Goal: Transaction & Acquisition: Obtain resource

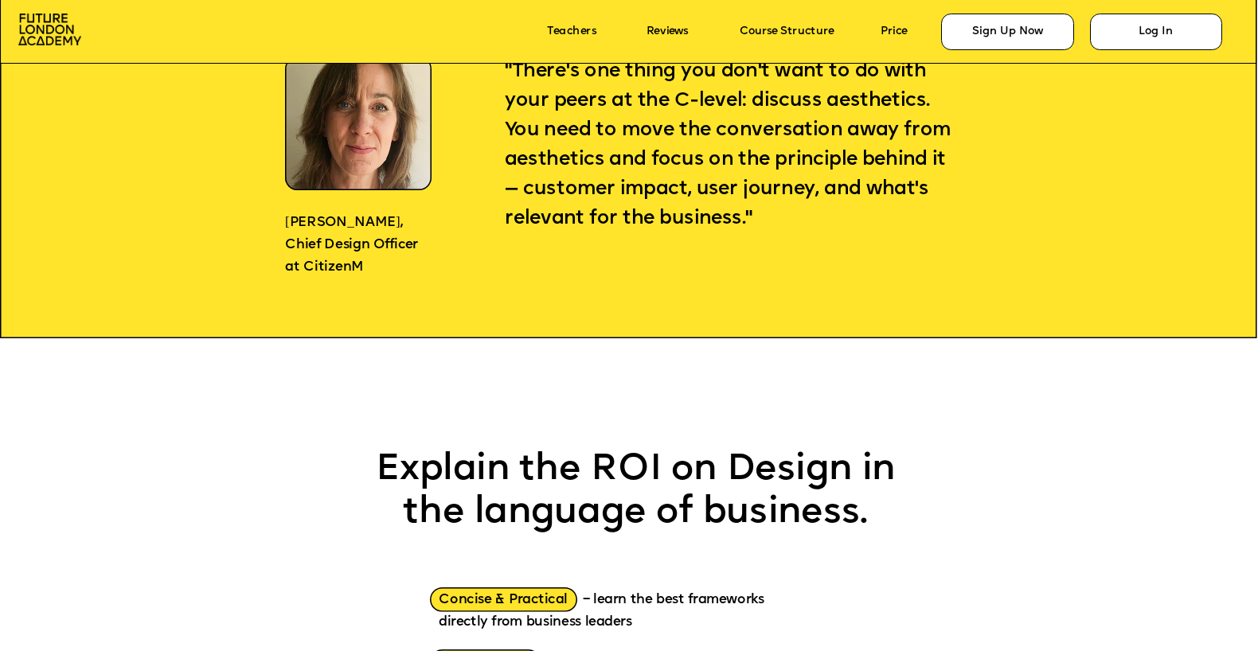
scroll to position [1497, 0]
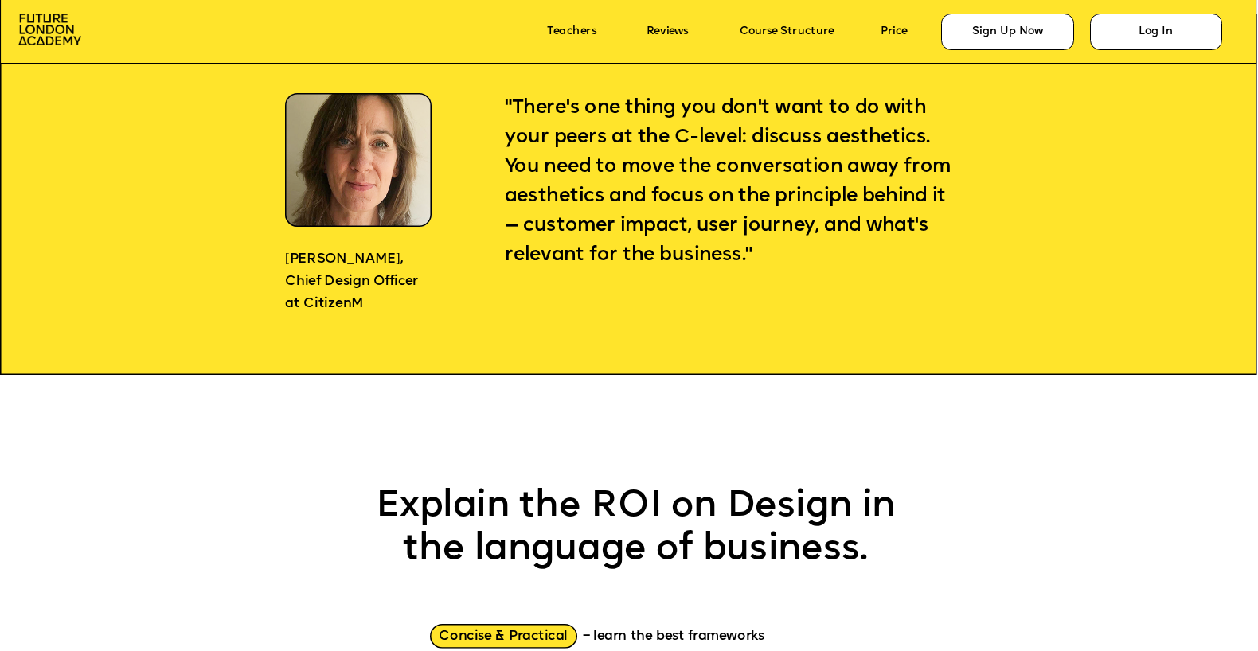
click at [583, 220] on span ""There's one thing you don't want to do with your peers at the C-level: discuss…" at bounding box center [730, 181] width 451 height 167
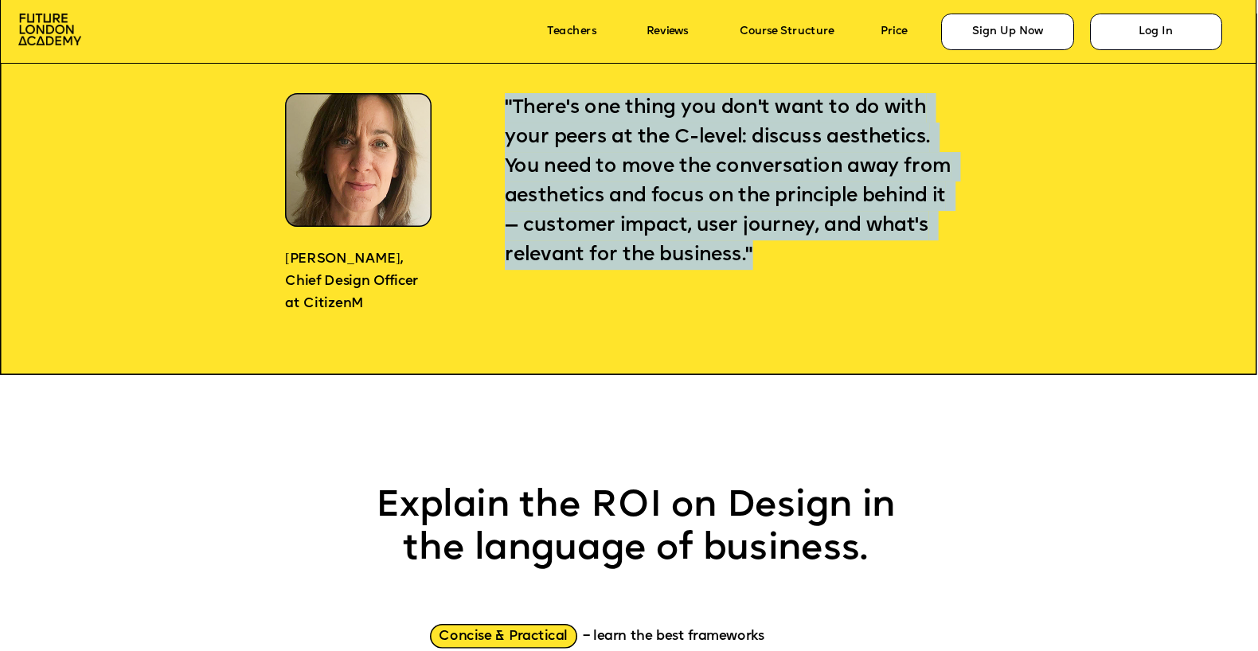
click at [610, 189] on span ""There's one thing you don't want to do with your peers at the C-level: discuss…" at bounding box center [730, 181] width 451 height 167
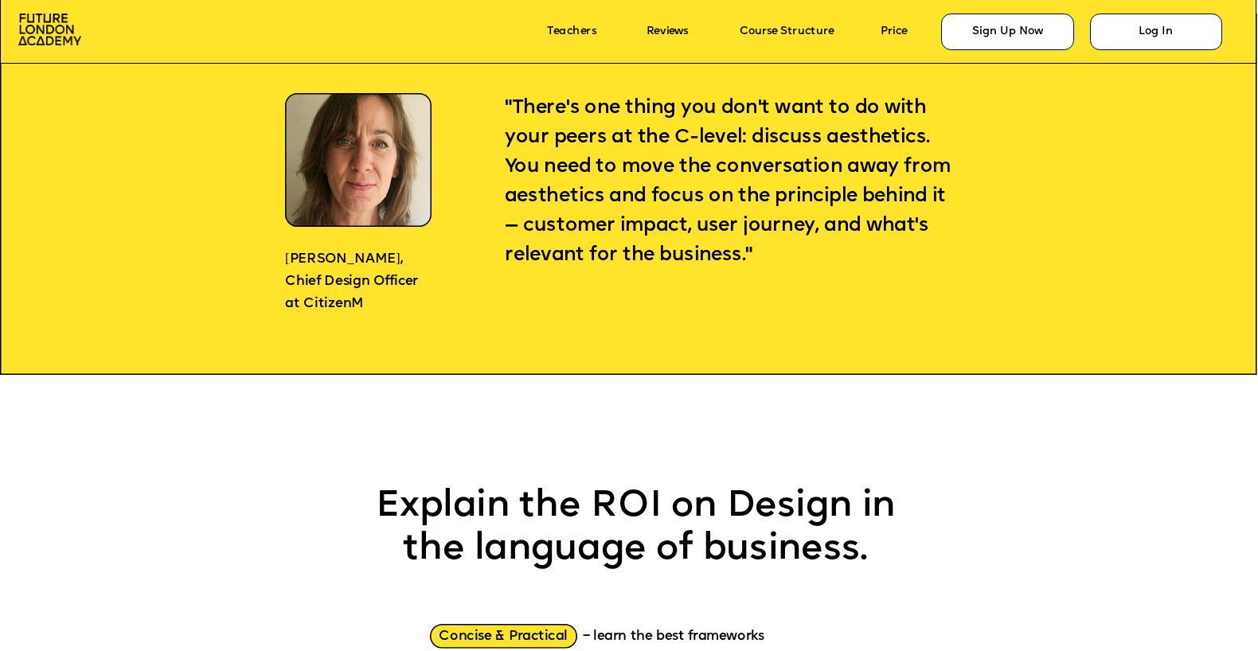
click at [610, 189] on span ""There's one thing you don't want to do with your peers at the C-level: discuss…" at bounding box center [730, 181] width 451 height 167
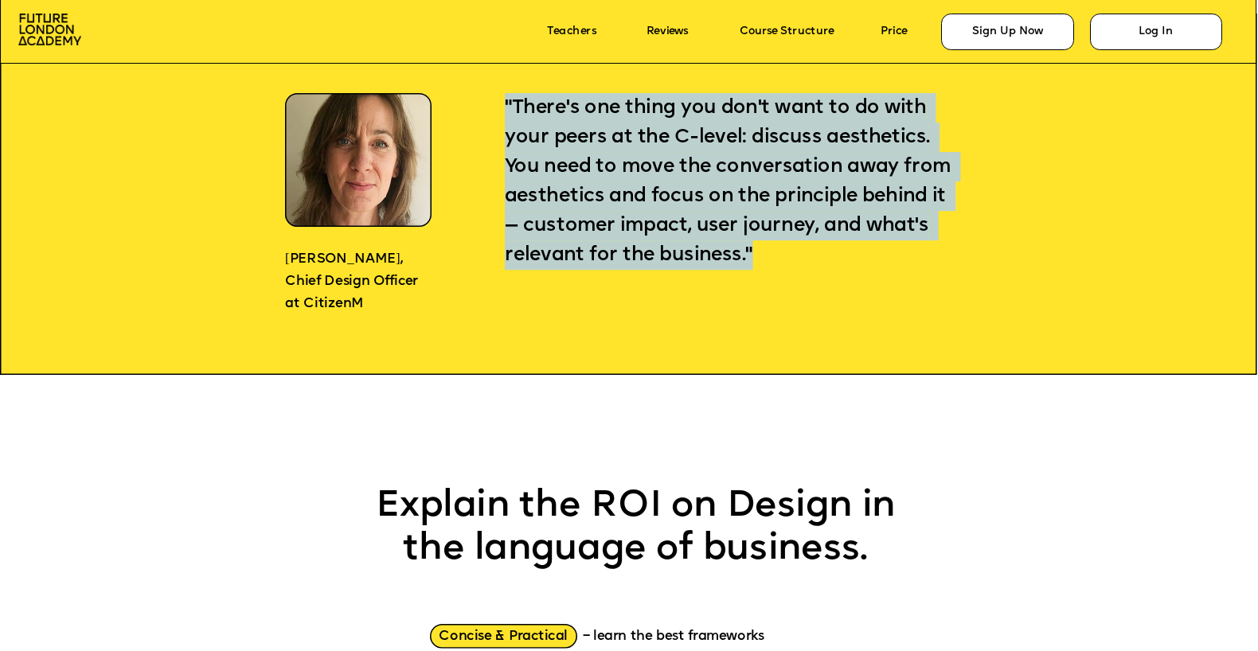
click at [620, 177] on p ""There's one thing you don't want to do with your peers at the C-level: discuss…" at bounding box center [730, 181] width 451 height 177
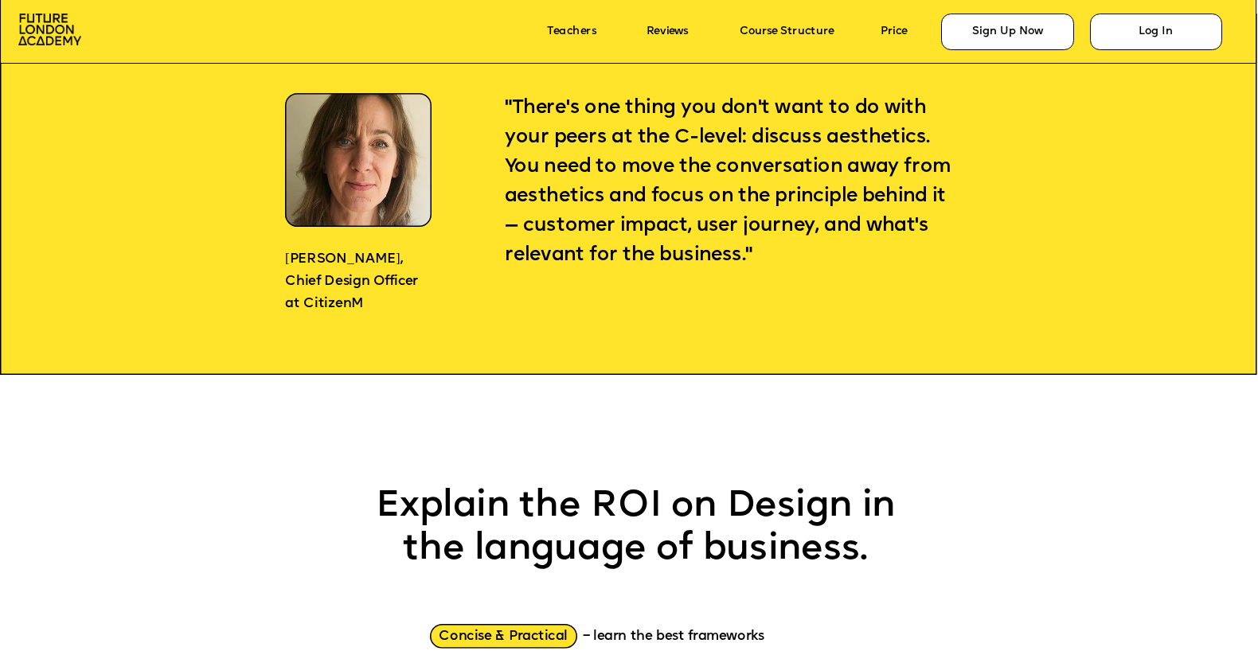
click at [620, 177] on p ""There's one thing you don't want to do with your peers at the C-level: discuss…" at bounding box center [730, 181] width 451 height 177
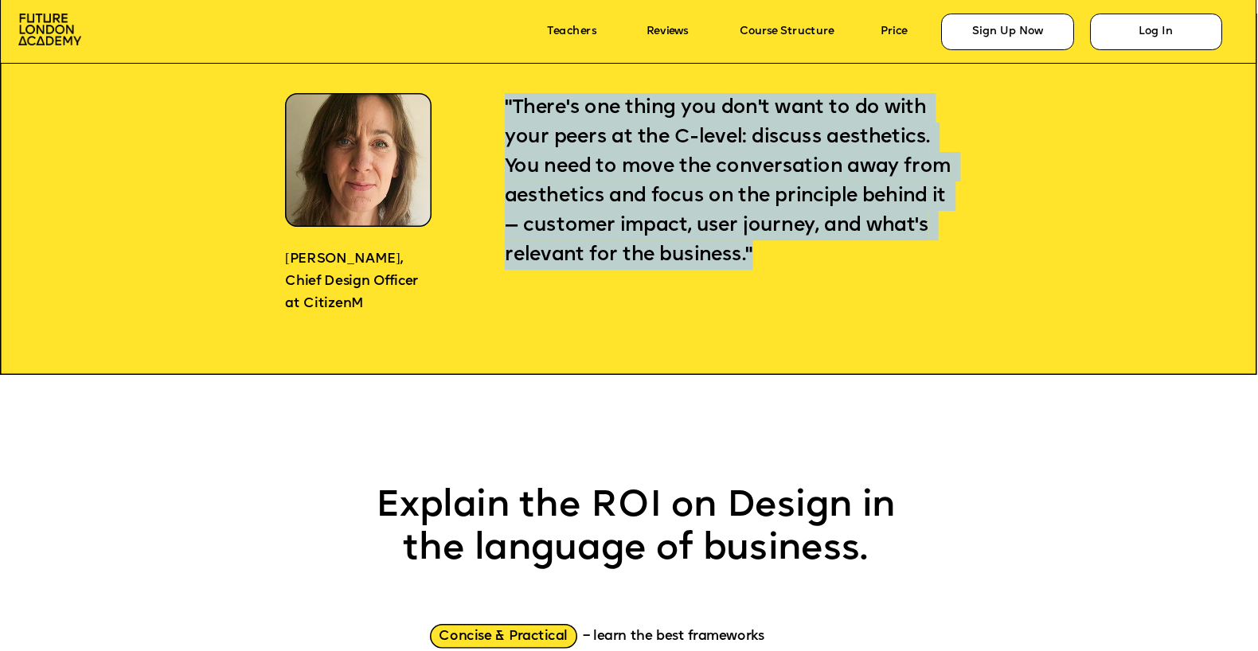
click at [601, 197] on span ""There's one thing you don't want to do with your peers at the C-level: discuss…" at bounding box center [730, 181] width 451 height 167
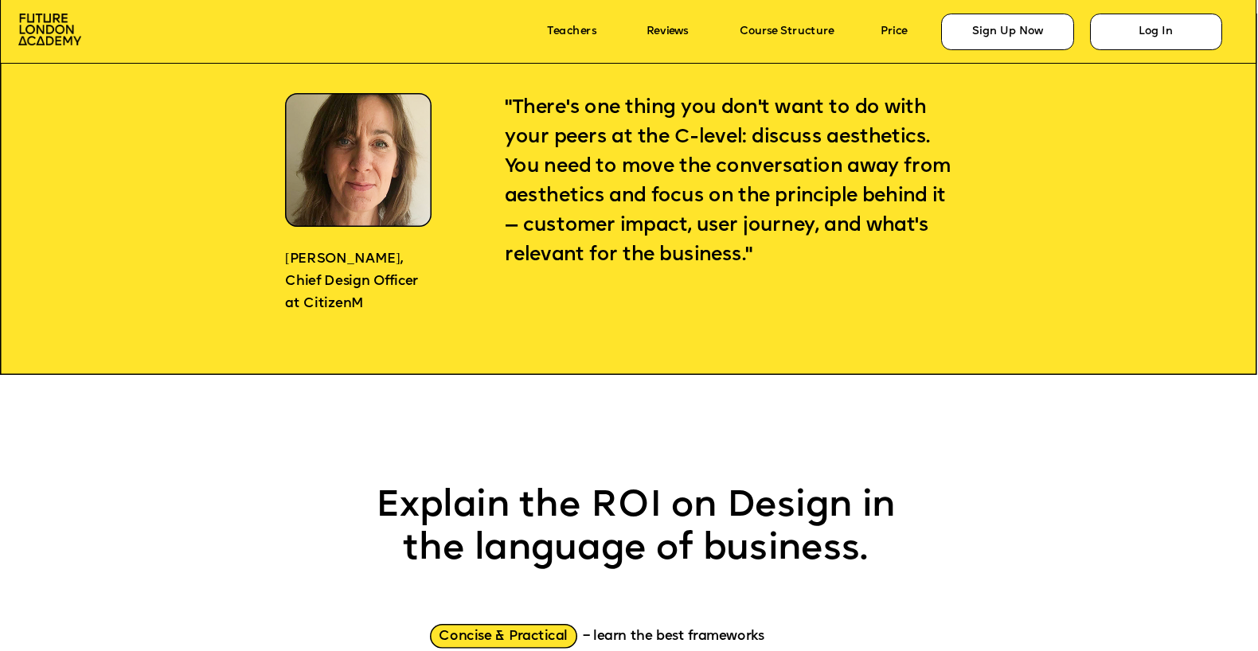
click at [601, 197] on span ""There's one thing you don't want to do with your peers at the C-level: discuss…" at bounding box center [730, 181] width 451 height 167
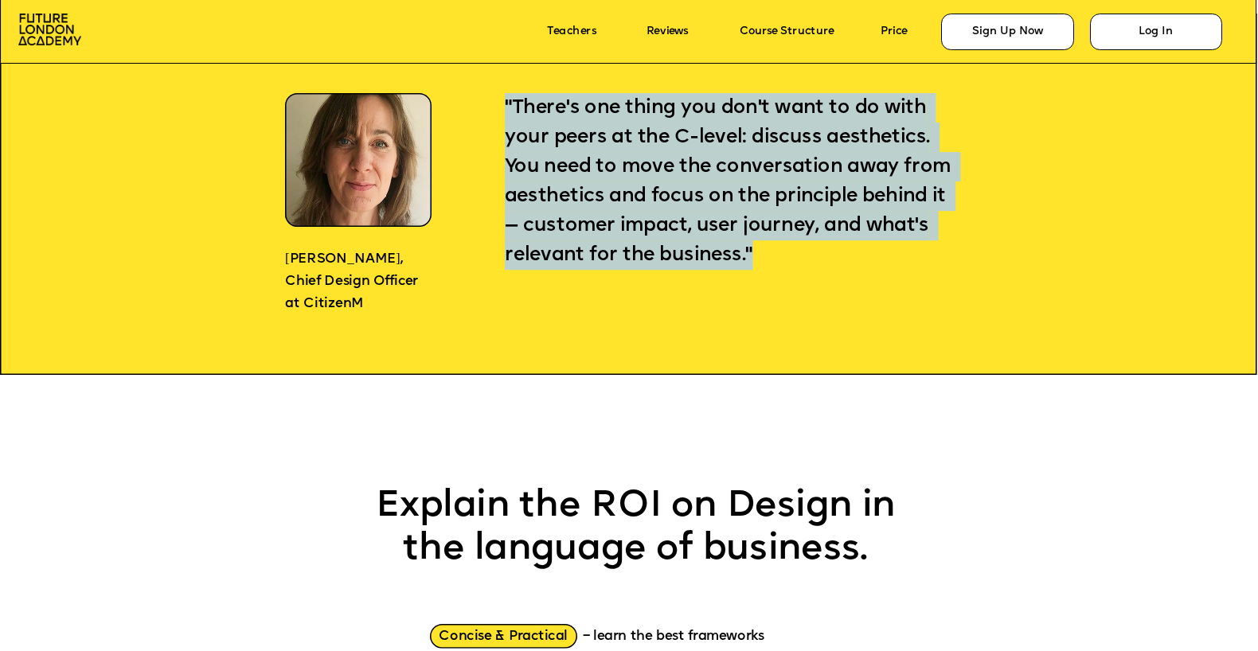
click at [590, 206] on p ""There's one thing you don't want to do with your peers at the C-level: discuss…" at bounding box center [730, 181] width 451 height 177
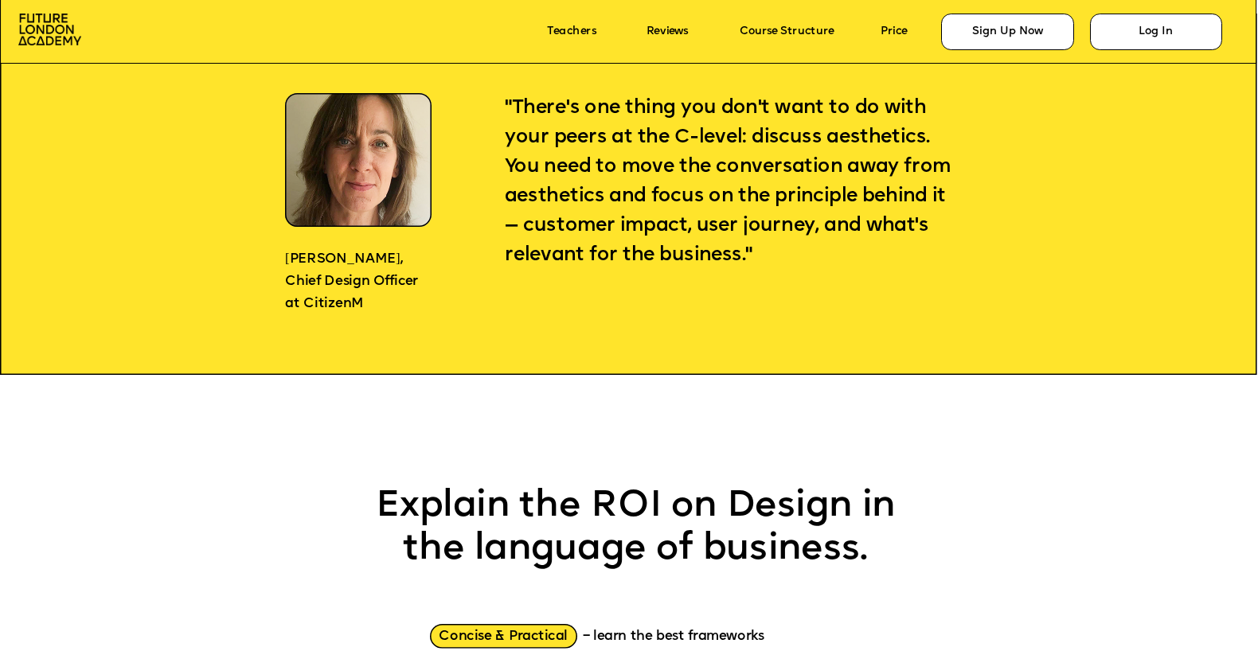
click at [590, 206] on p ""There's one thing you don't want to do with your peers at the C-level: discuss…" at bounding box center [730, 181] width 451 height 177
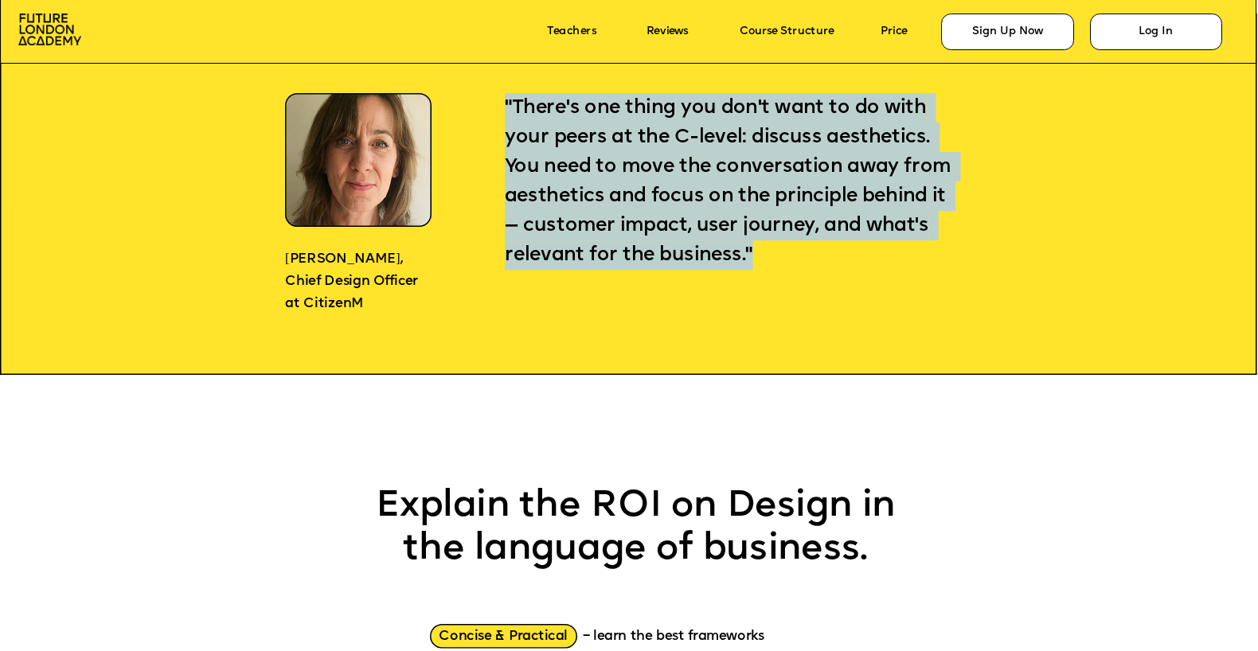
click at [661, 205] on span ""There's one thing you don't want to do with your peers at the C-level: discuss…" at bounding box center [730, 181] width 451 height 167
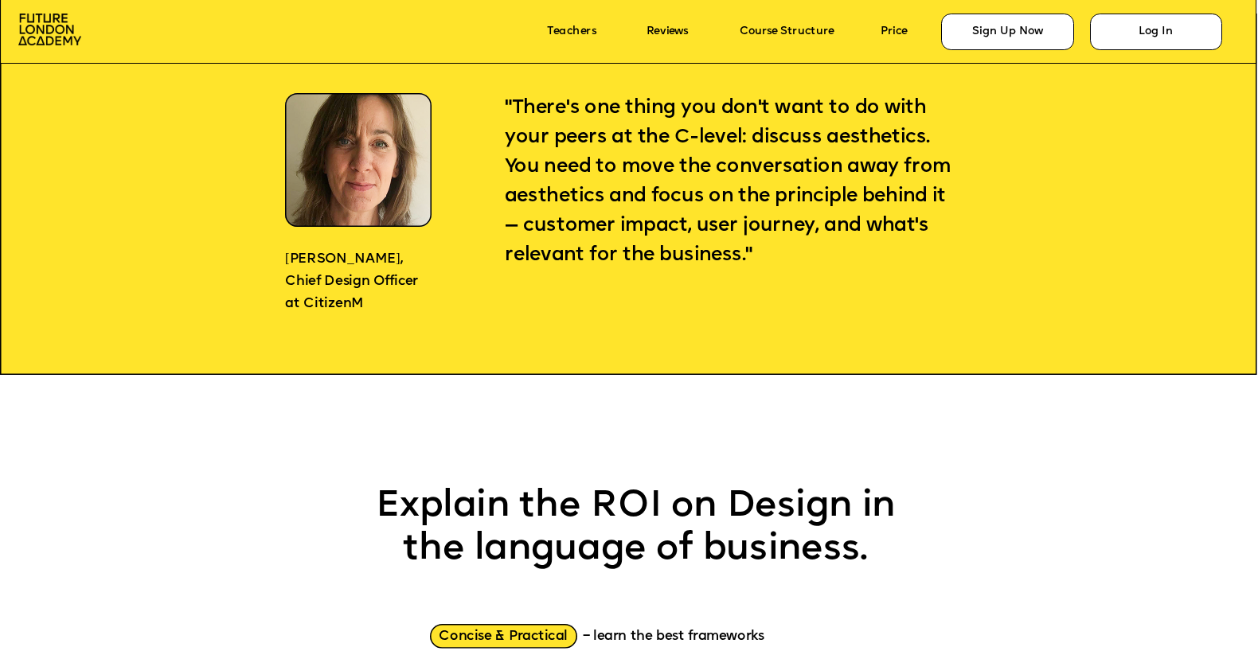
click at [661, 205] on span ""There's one thing you don't want to do with your peers at the C-level: discuss…" at bounding box center [730, 181] width 451 height 167
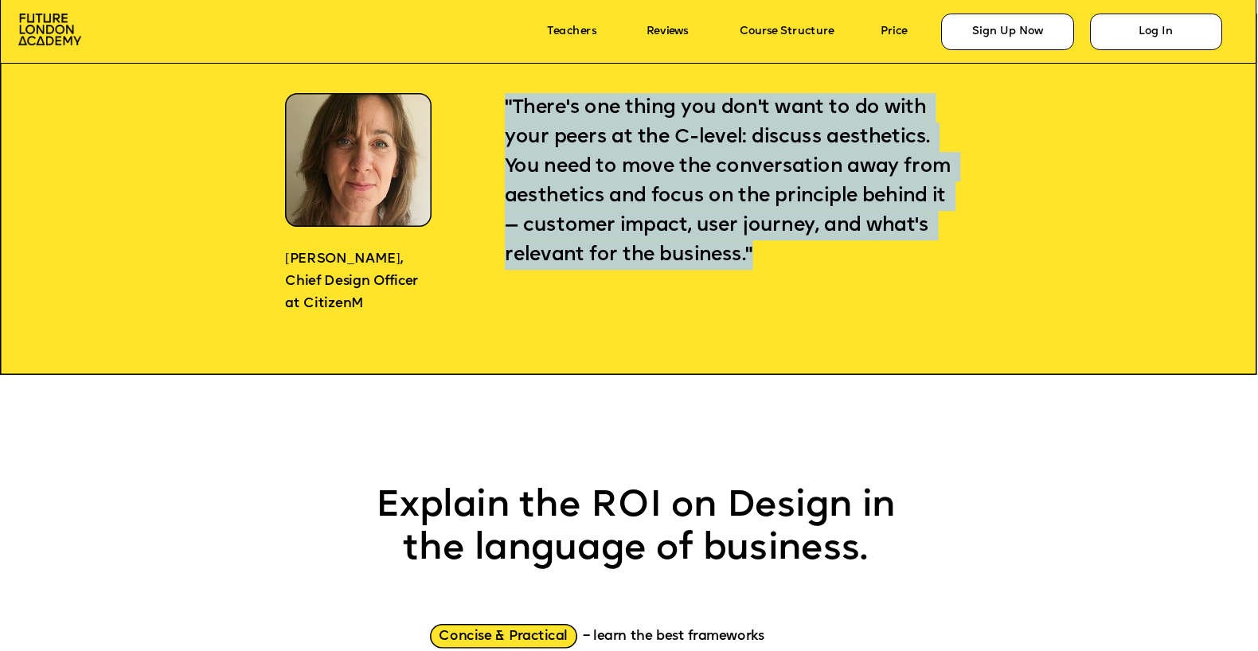
click at [630, 216] on span ""There's one thing you don't want to do with your peers at the C-level: discuss…" at bounding box center [730, 181] width 451 height 167
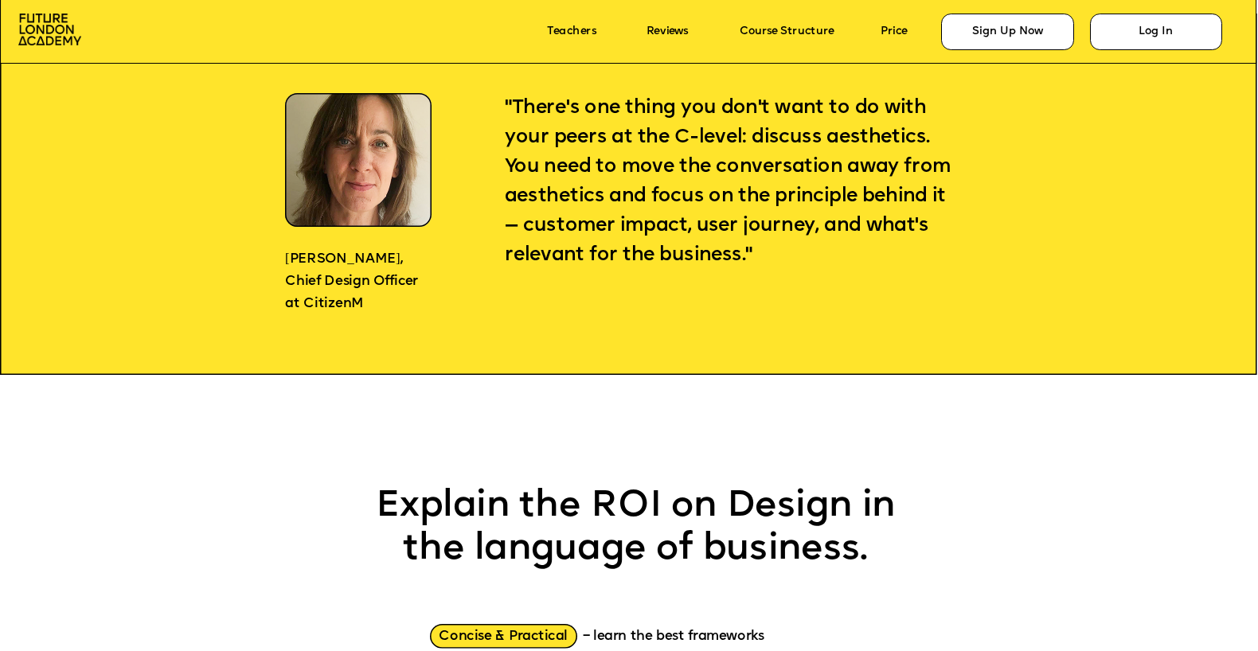
click at [630, 216] on span ""There's one thing you don't want to do with your peers at the C-level: discuss…" at bounding box center [730, 181] width 451 height 167
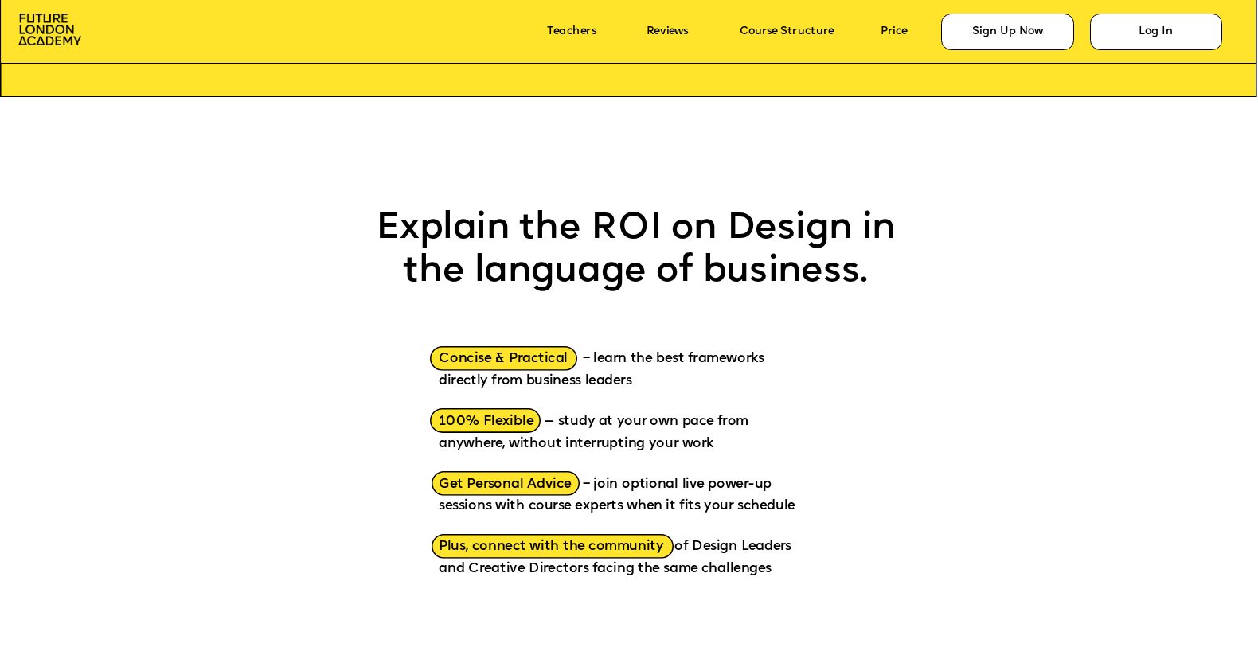
scroll to position [1800, 0]
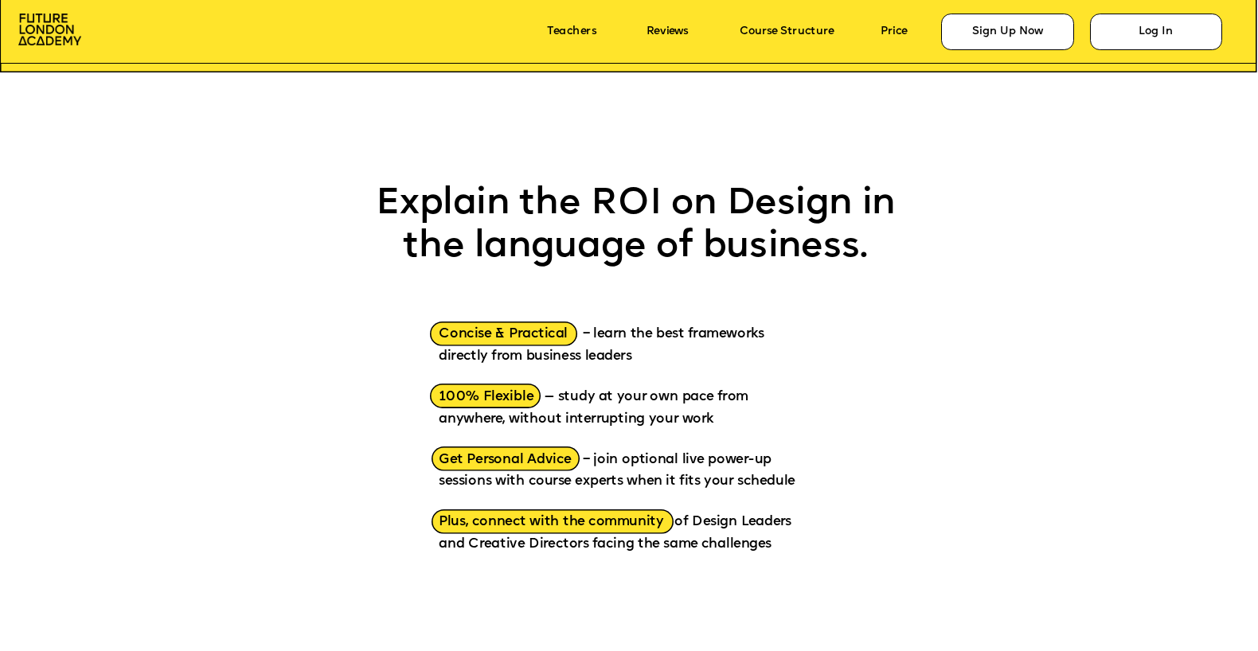
click at [630, 216] on p "Explain the ROI on Design in the language of business." at bounding box center [635, 225] width 543 height 86
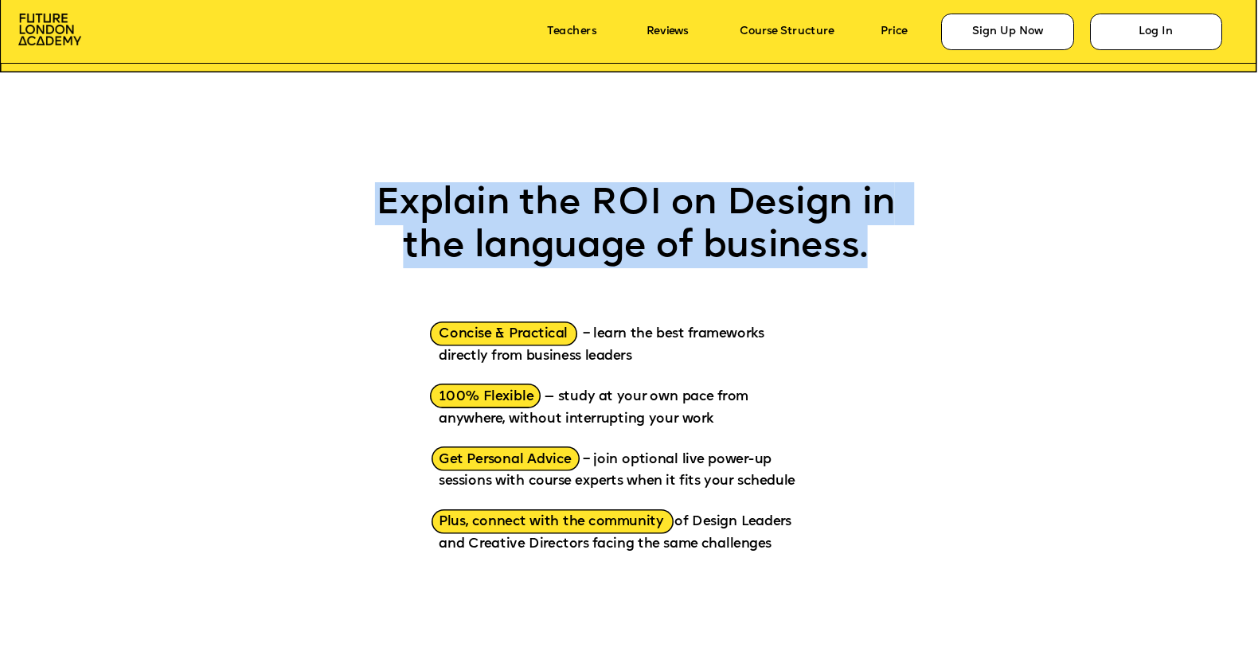
click at [599, 347] on p "Concise & Practical – learn the best frameworks directly from business leaders" at bounding box center [624, 337] width 371 height 63
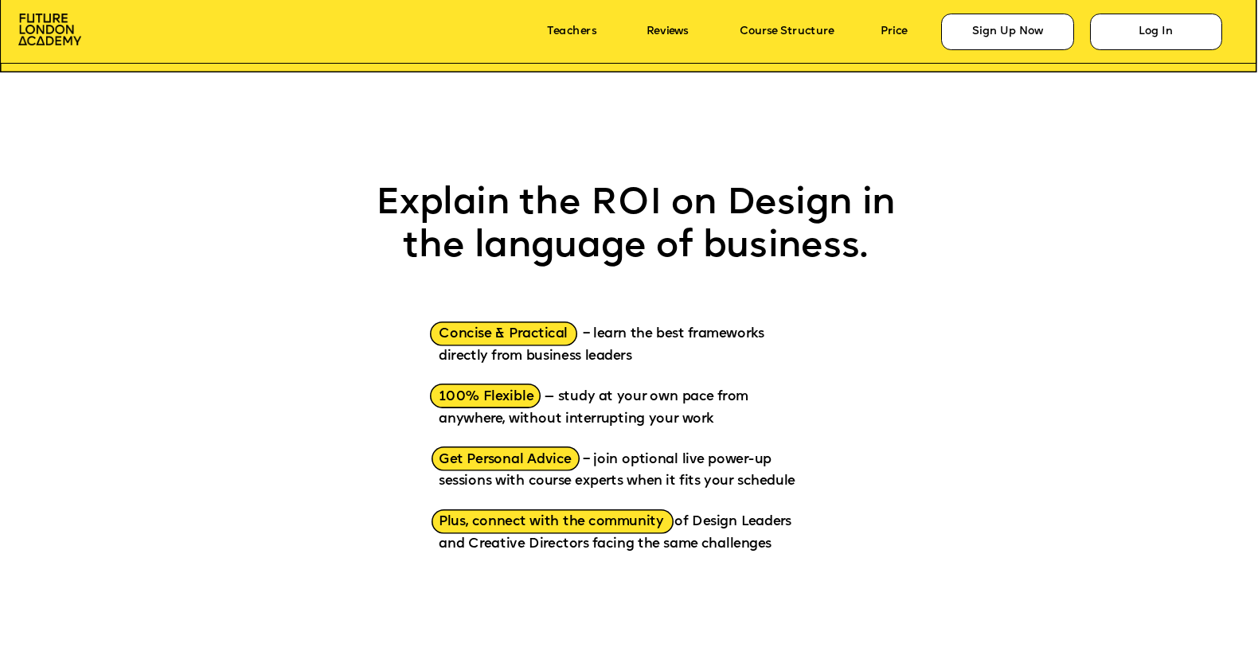
click at [599, 347] on p "Concise & Practical – learn the best frameworks directly from business leaders" at bounding box center [624, 337] width 371 height 63
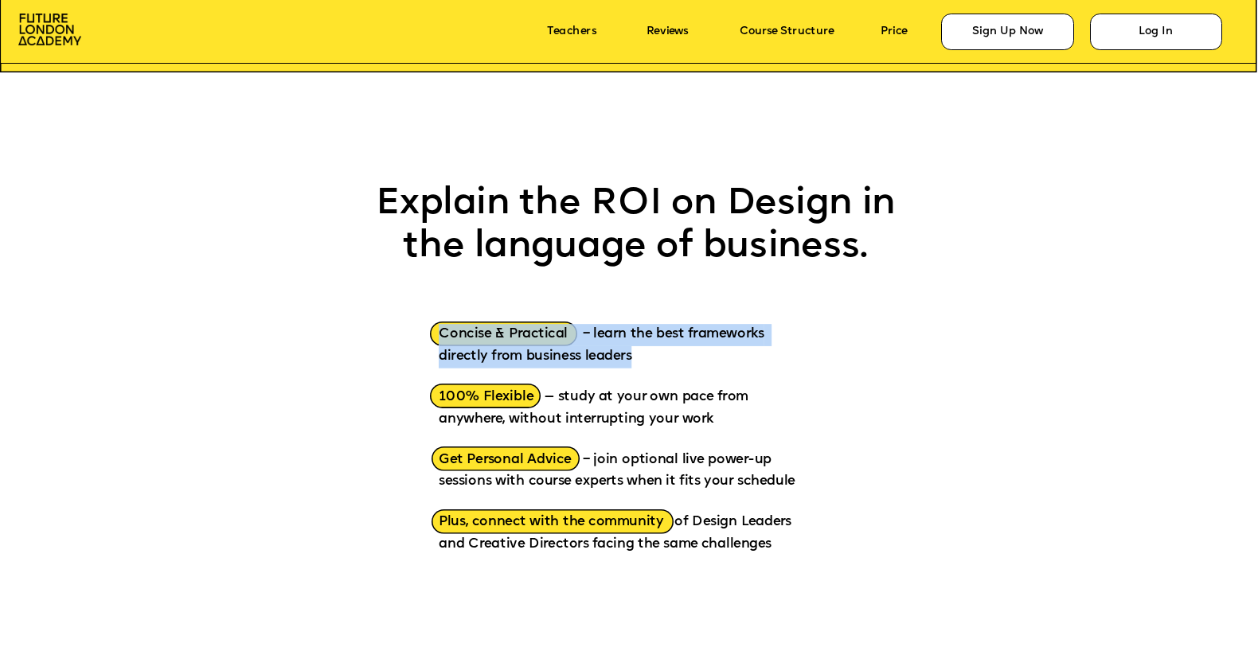
click at [618, 350] on span "Concise & Practical – learn the best frameworks directly from business leaders" at bounding box center [604, 345] width 330 height 36
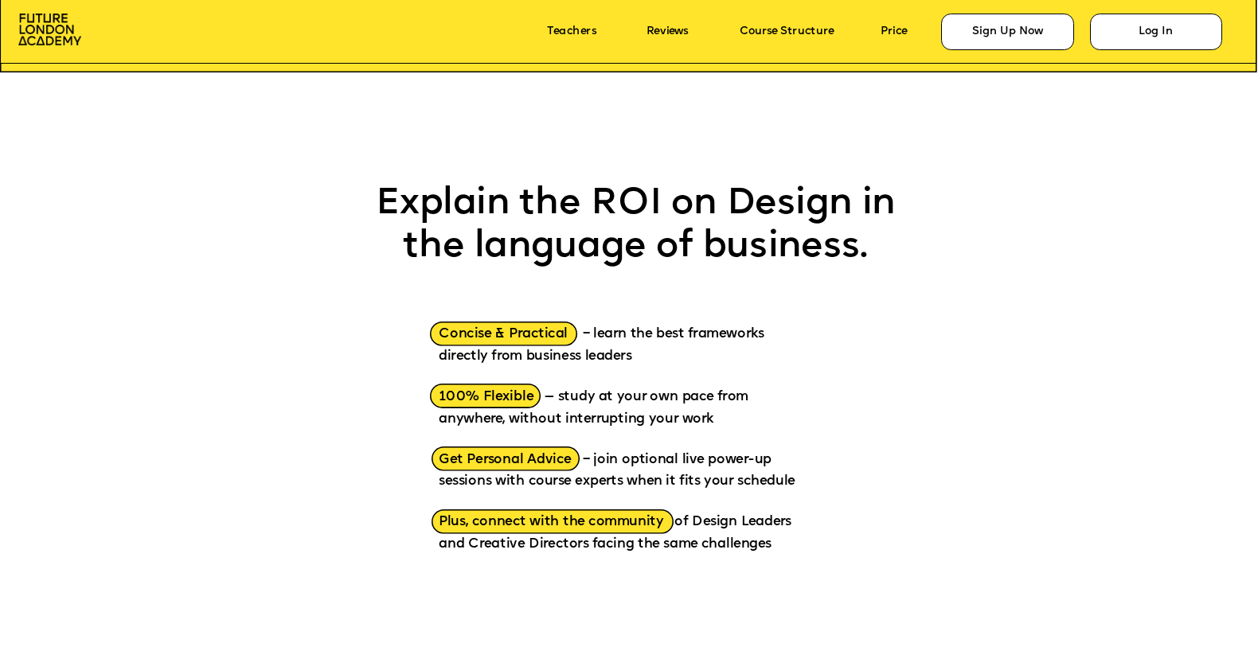
click at [618, 350] on span "Concise & Practical – learn the best frameworks directly from business leaders" at bounding box center [604, 345] width 330 height 36
click at [605, 404] on p "100% Flexible — study at your own pace from anywhere, without interrupting your…" at bounding box center [624, 399] width 371 height 63
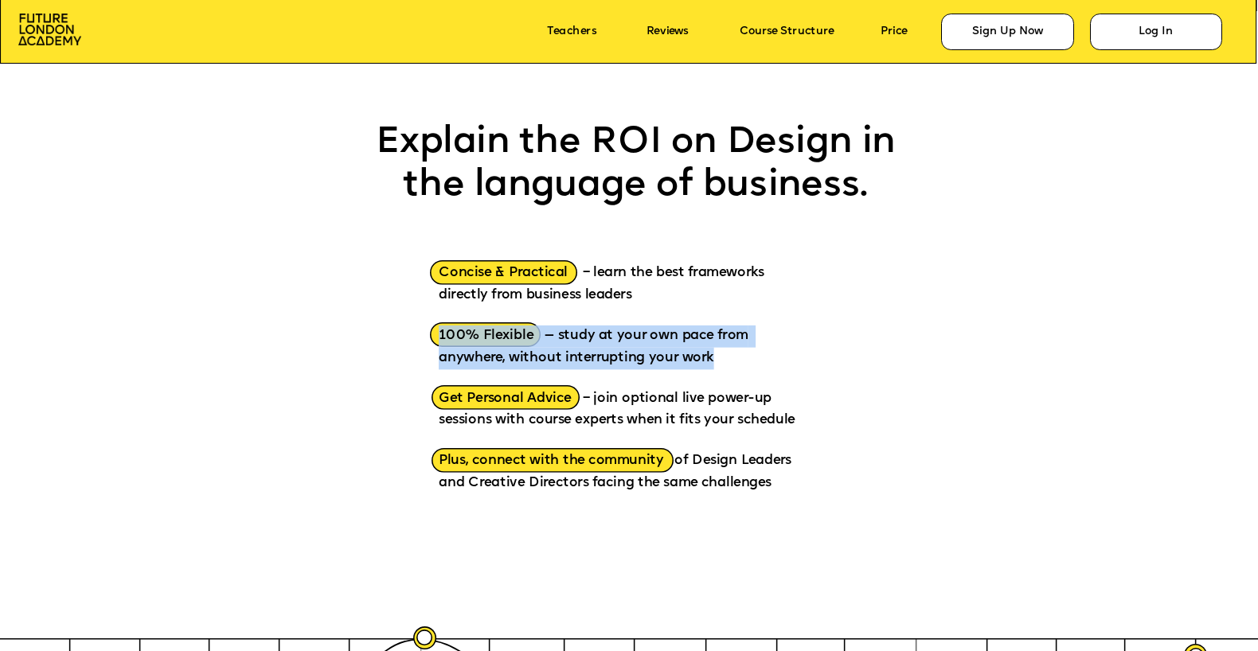
scroll to position [1882, 0]
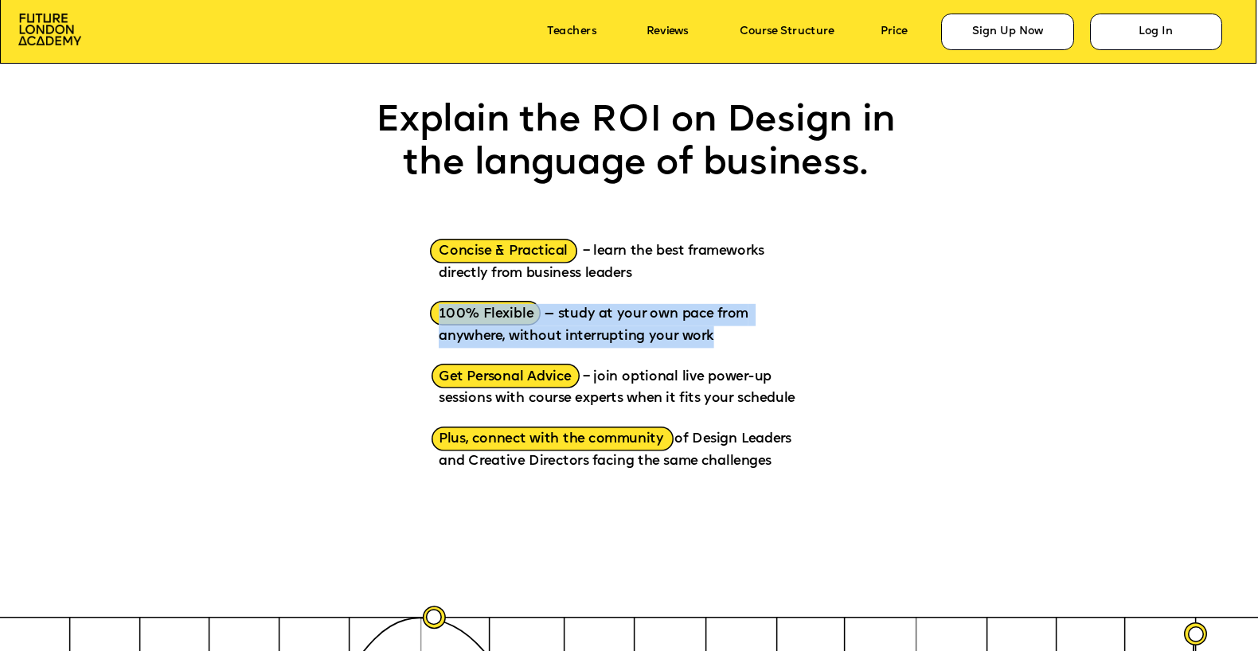
click at [664, 376] on span "Get Personal Advice – join optional live power-up sessions with course experts …" at bounding box center [617, 388] width 356 height 36
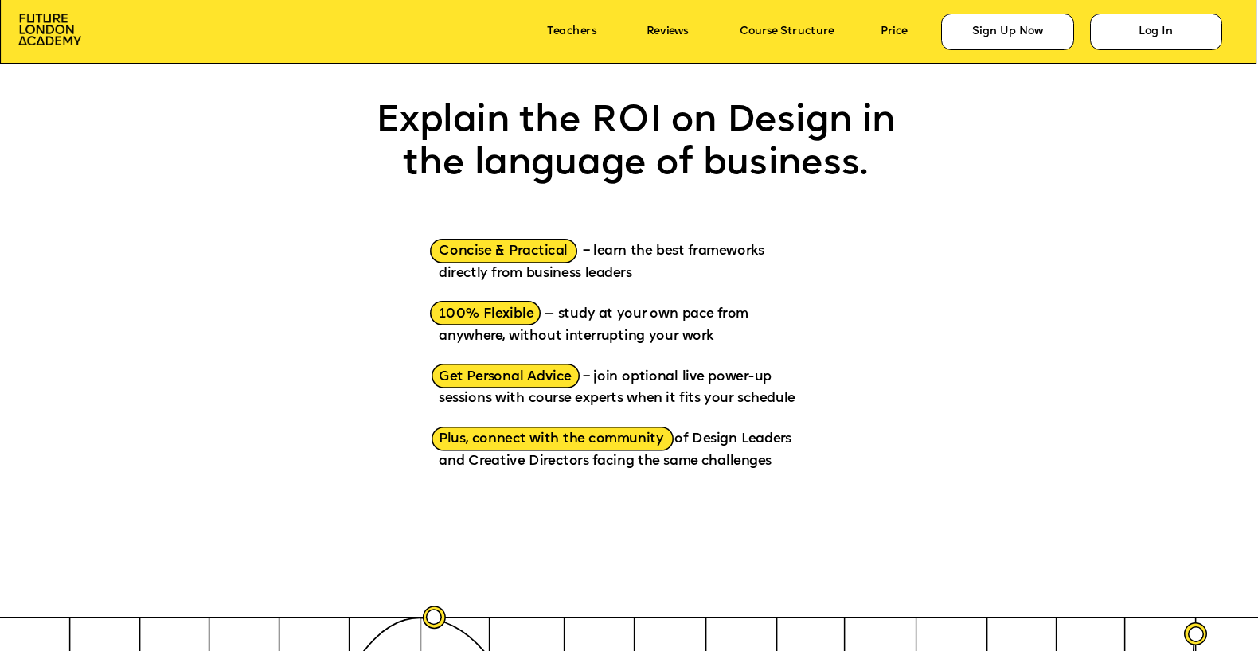
click at [664, 376] on span "Get Personal Advice – join optional live power-up sessions with course experts …" at bounding box center [617, 388] width 356 height 36
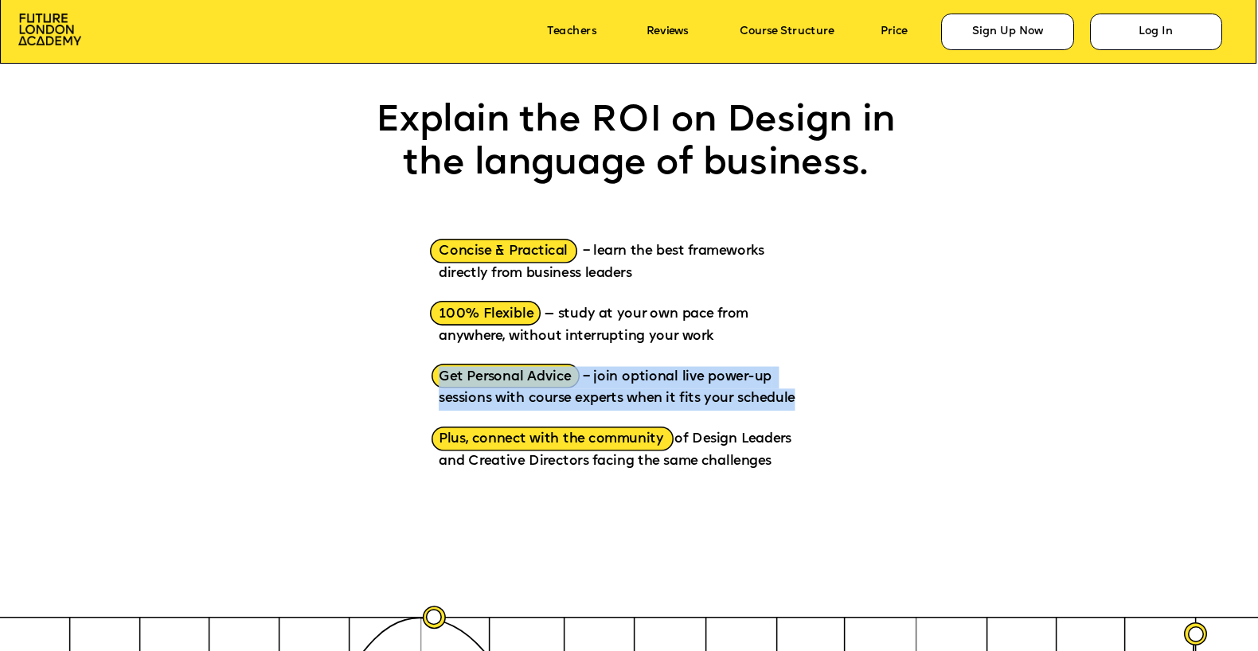
scroll to position [1965, 0]
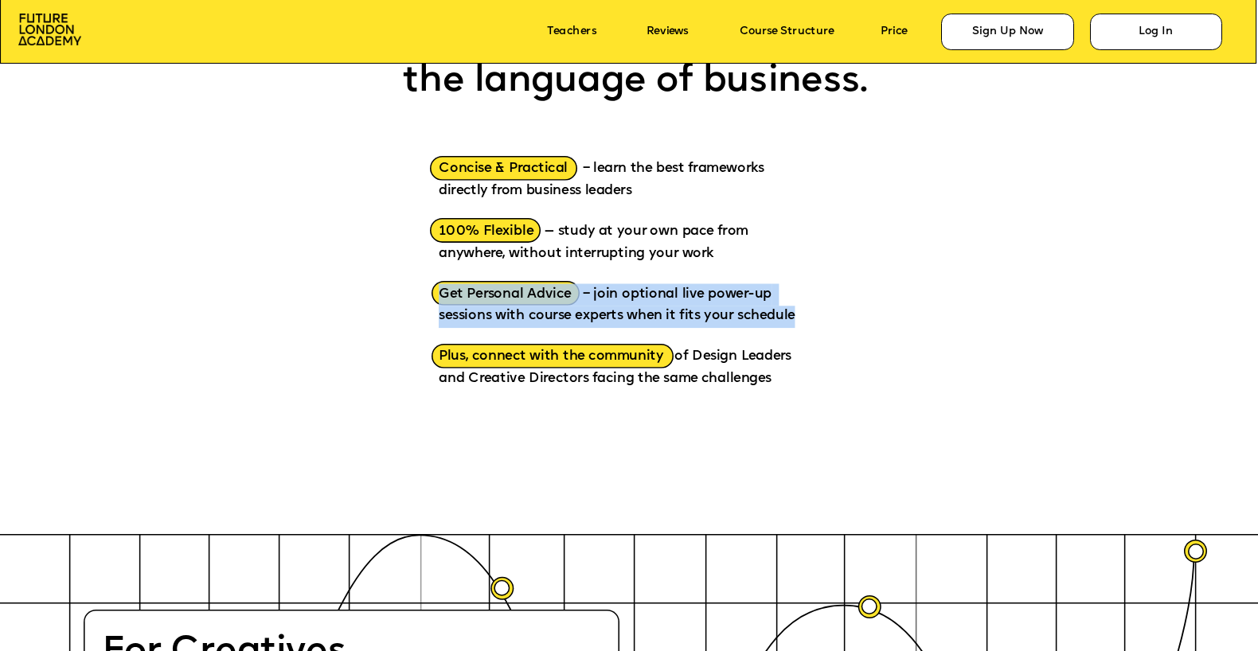
click at [696, 365] on p "Plus, connect with the community of Design Leaders and Creative Directors facin…" at bounding box center [624, 370] width 371 height 84
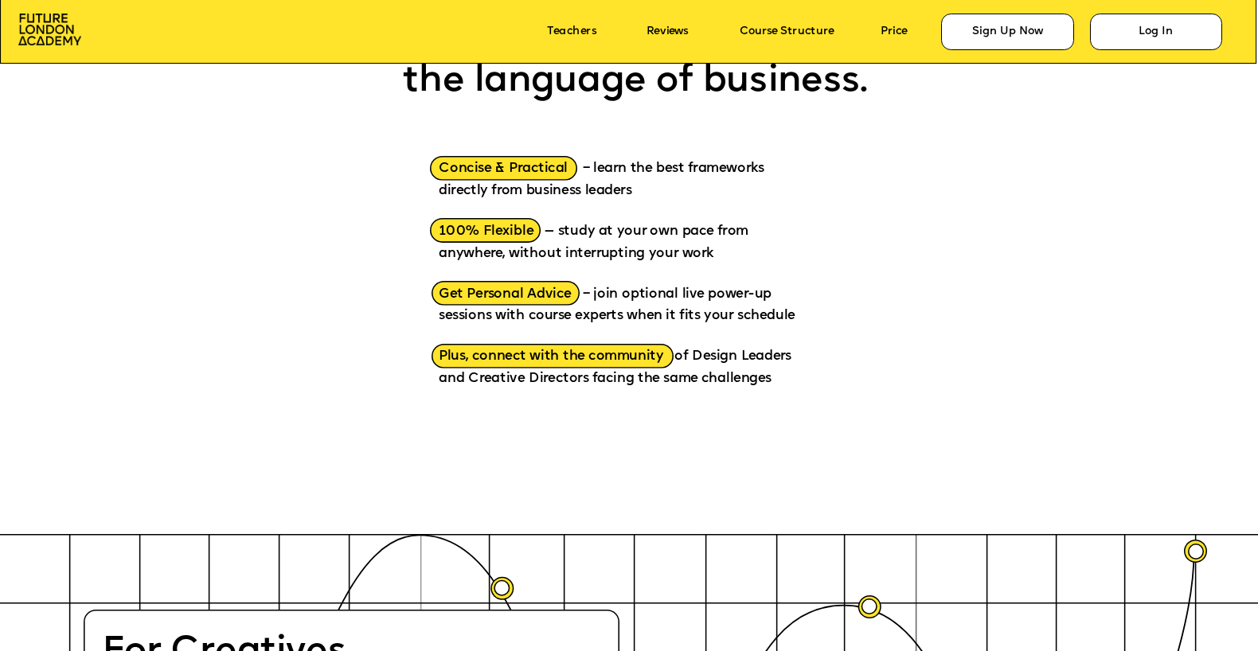
click at [696, 365] on p "Plus, connect with the community of Design Leaders and Creative Directors facin…" at bounding box center [624, 370] width 371 height 84
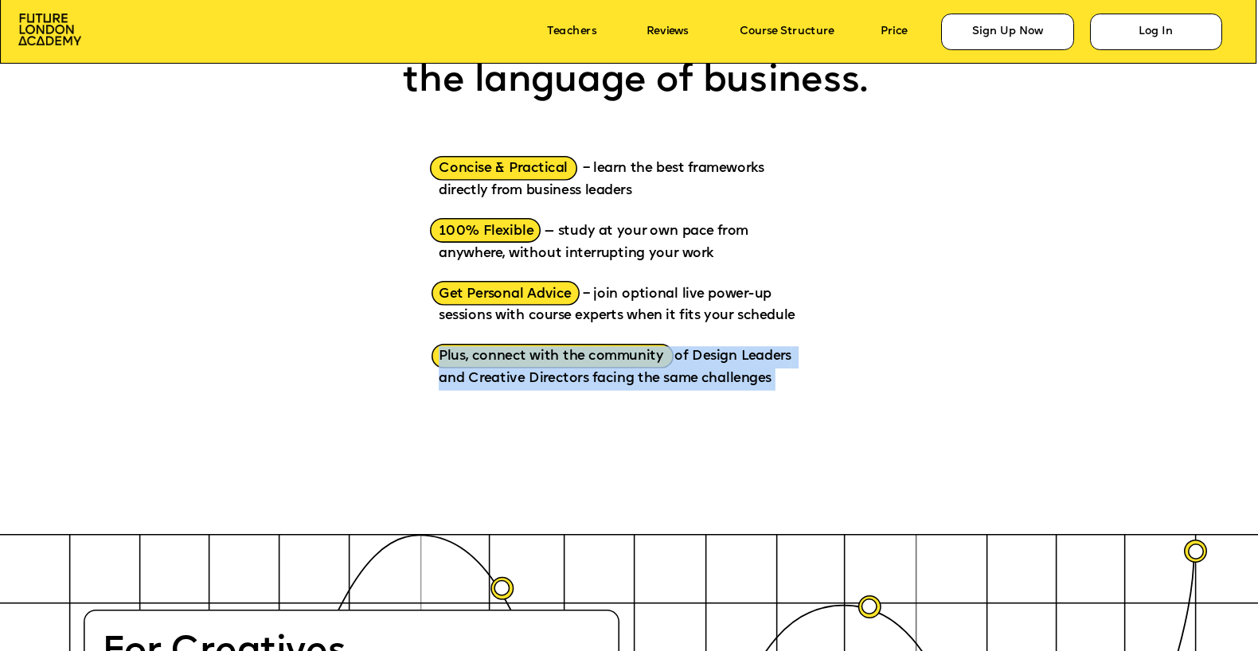
click at [676, 374] on span "Plus, connect with the community of Design Leaders and Creative Directors facin…" at bounding box center [617, 367] width 356 height 36
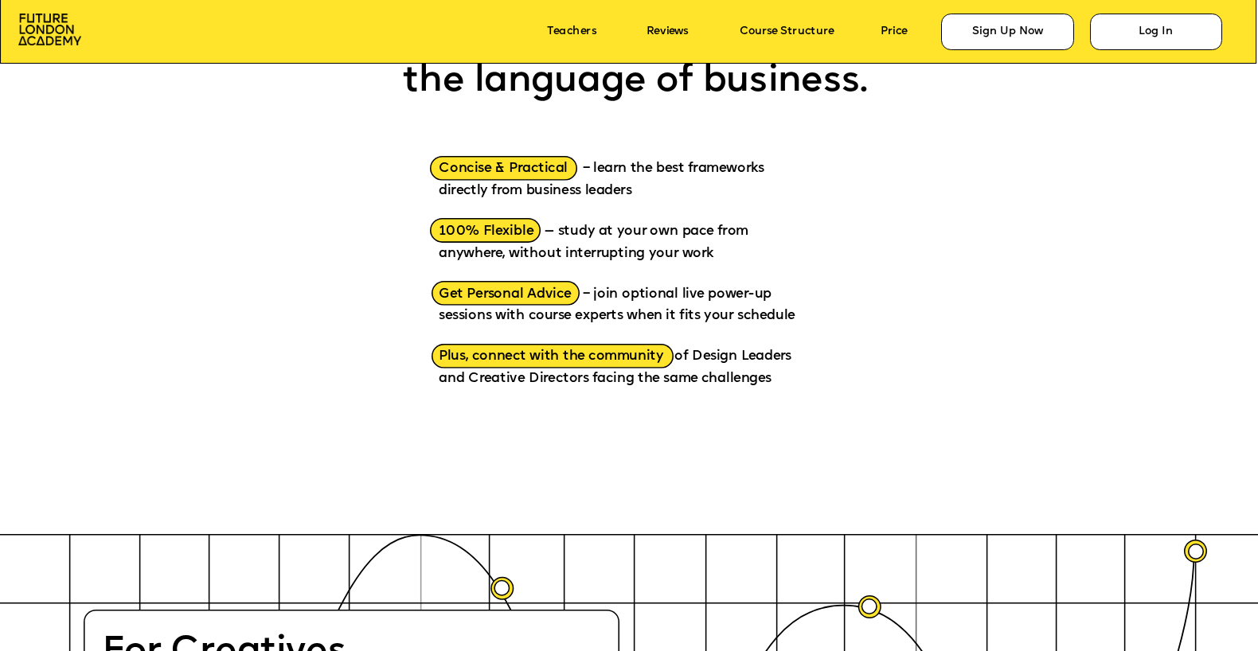
click at [676, 374] on span "Plus, connect with the community of Design Leaders and Creative Directors facin…" at bounding box center [617, 367] width 356 height 36
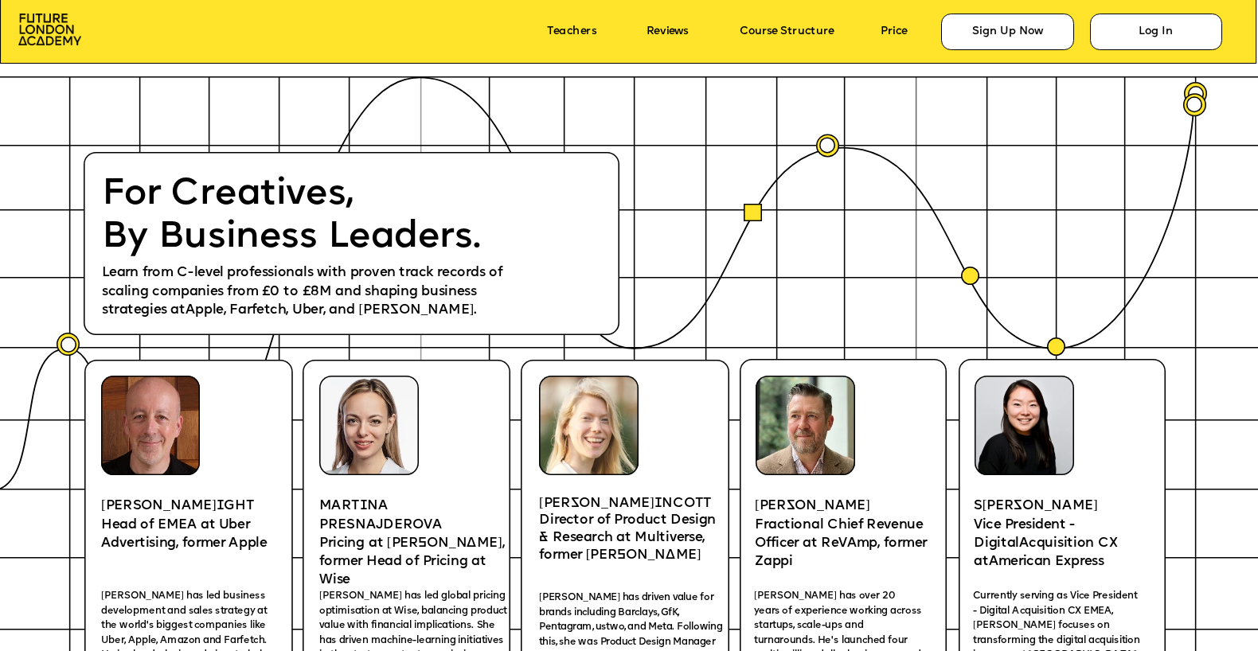
scroll to position [2452, 0]
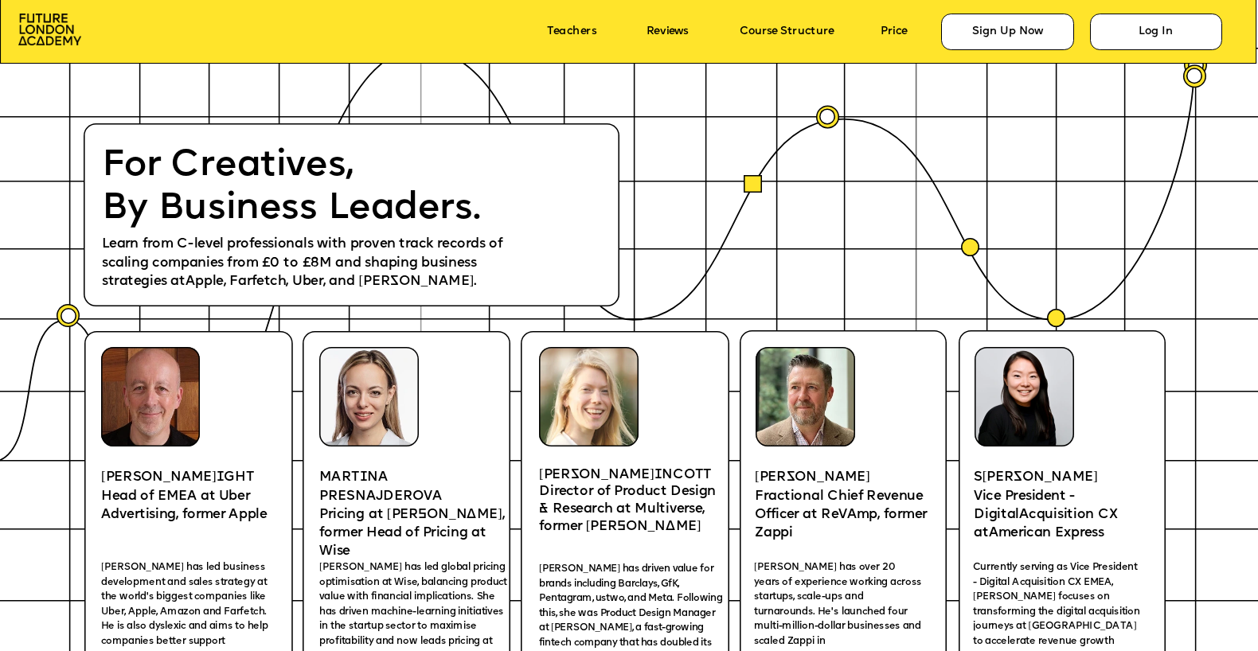
click at [351, 271] on p "Learn from C-level professionals with proven track records of scaling companies…" at bounding box center [315, 263] width 426 height 55
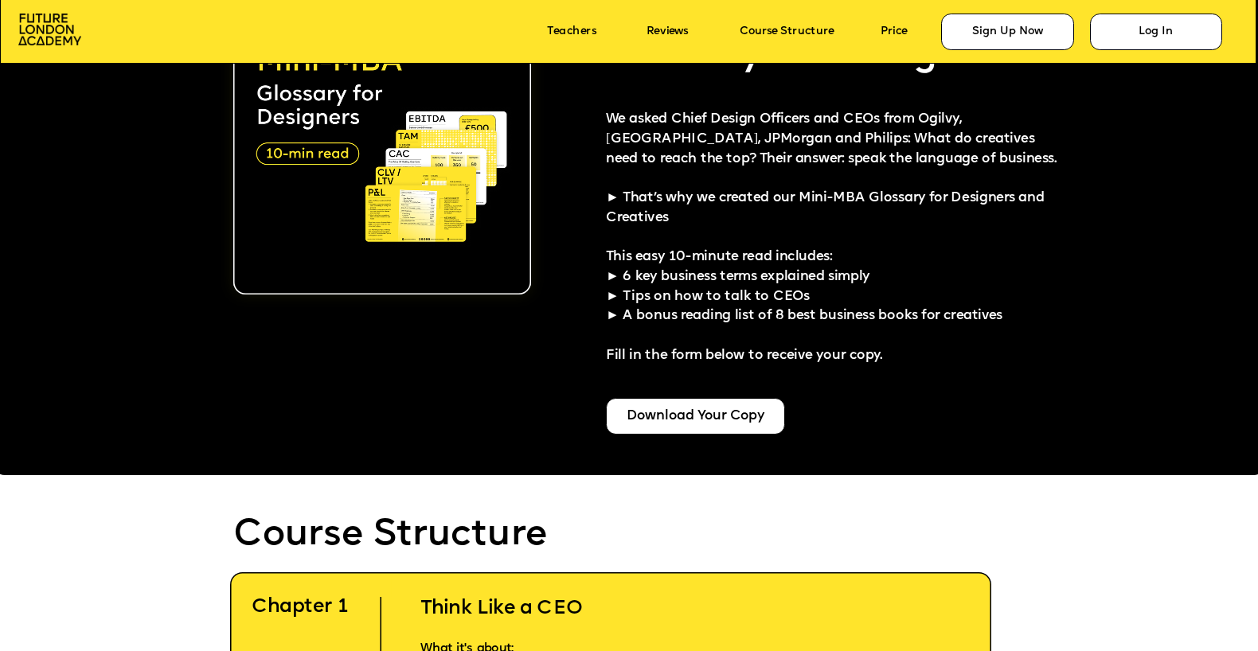
scroll to position [3291, 0]
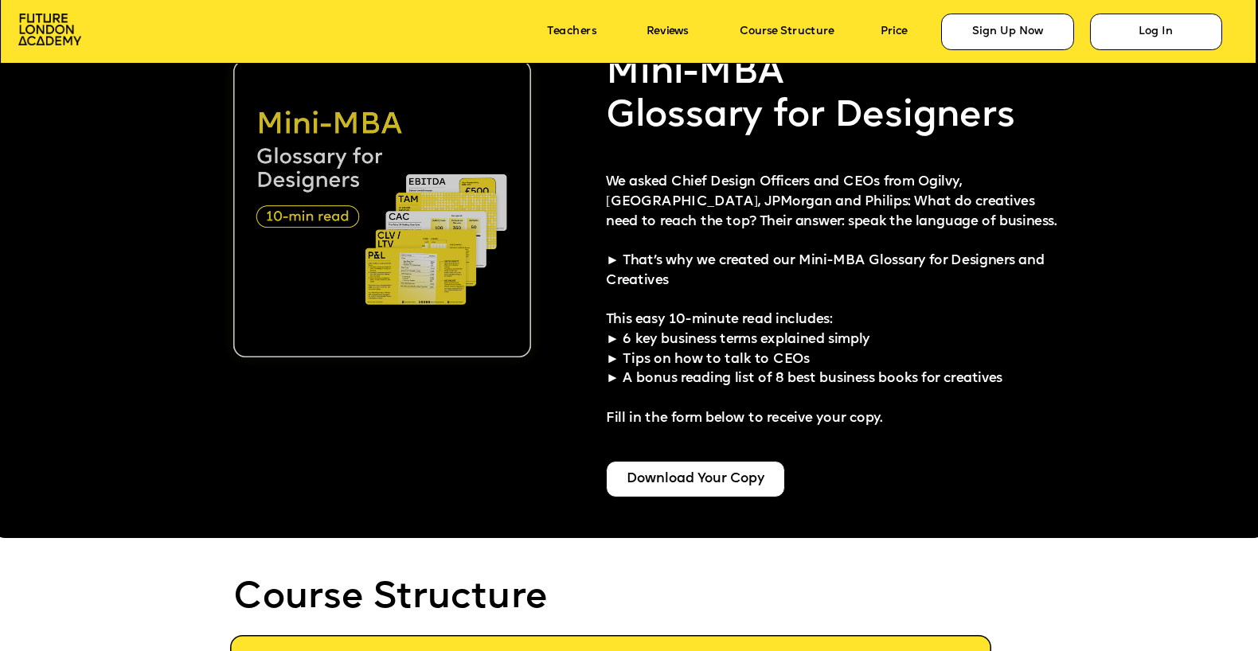
click at [328, 211] on img at bounding box center [381, 208] width 297 height 297
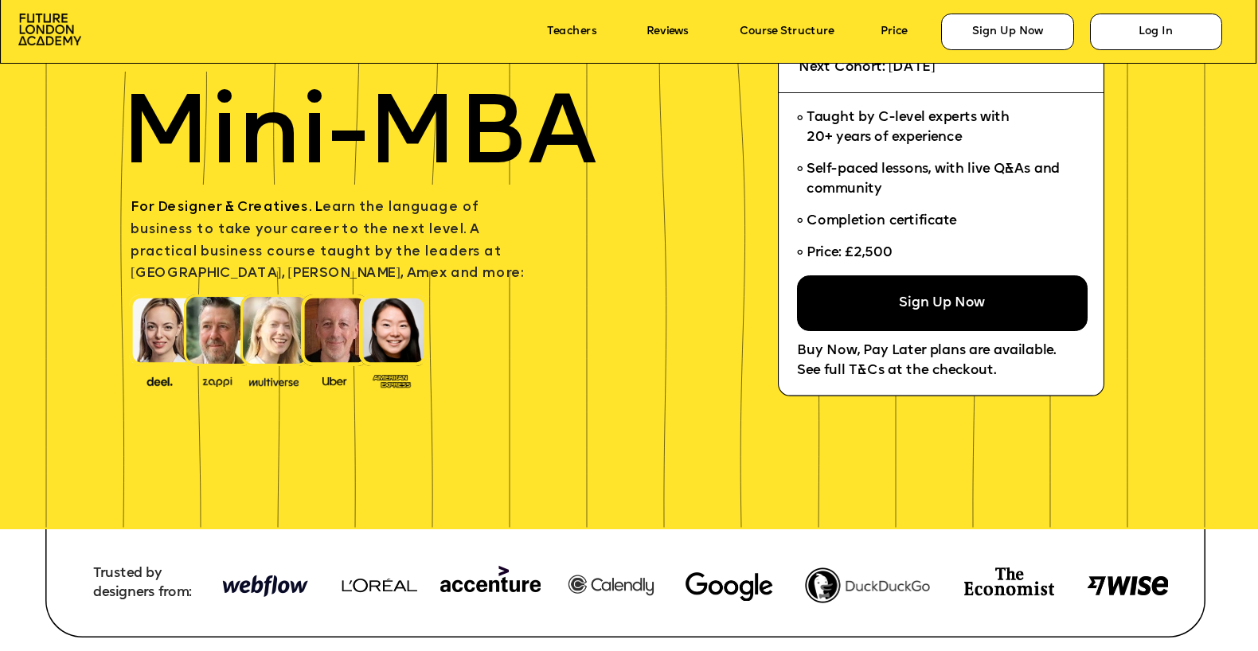
scroll to position [0, 0]
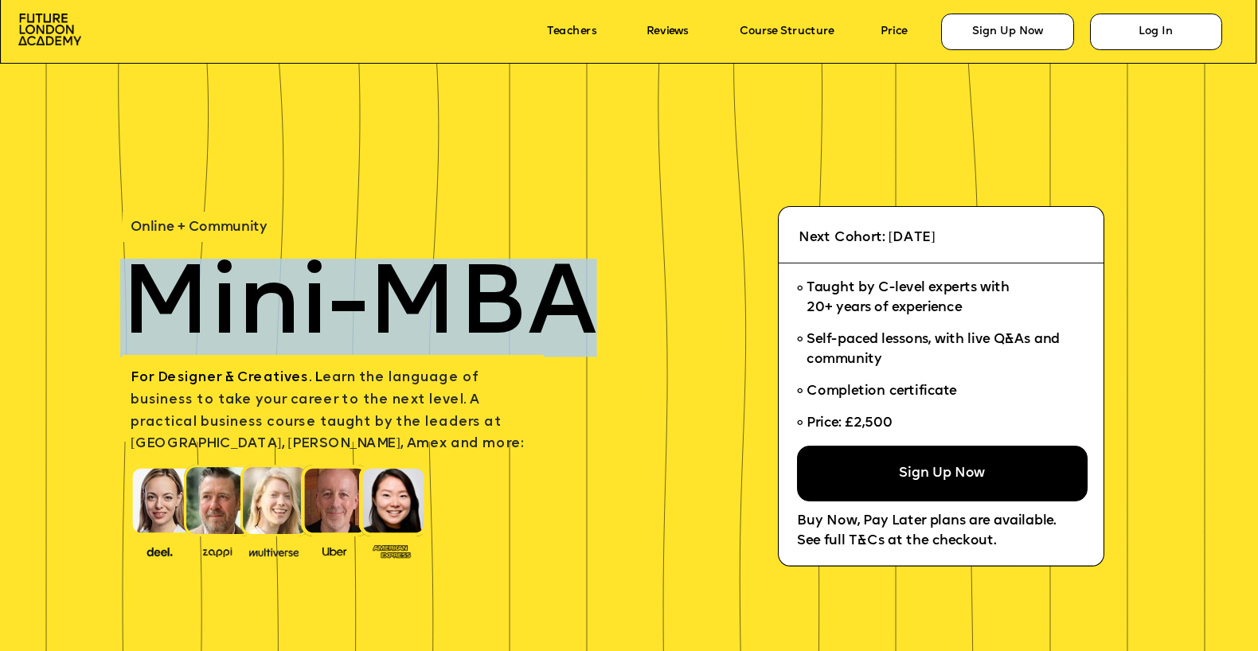
drag, startPoint x: 142, startPoint y: 287, endPoint x: 585, endPoint y: 294, distance: 442.6
click at [586, 294] on span "Mini-MBA" at bounding box center [358, 308] width 477 height 98
copy span "Mini-MBA"
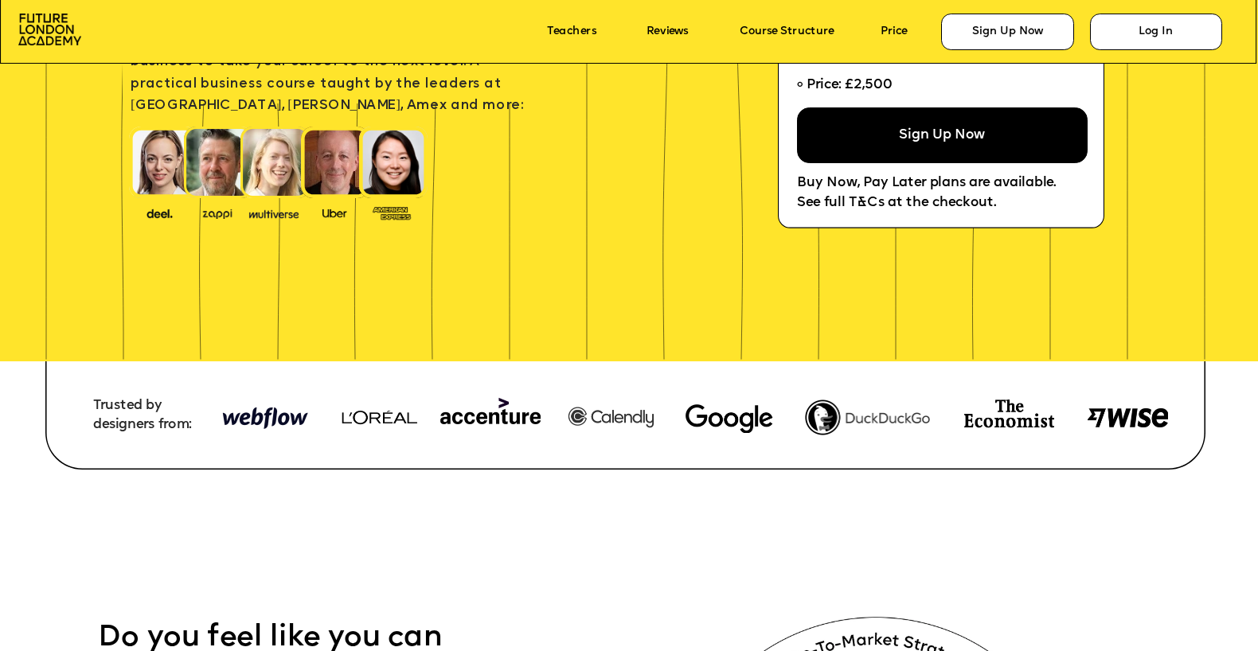
scroll to position [259, 0]
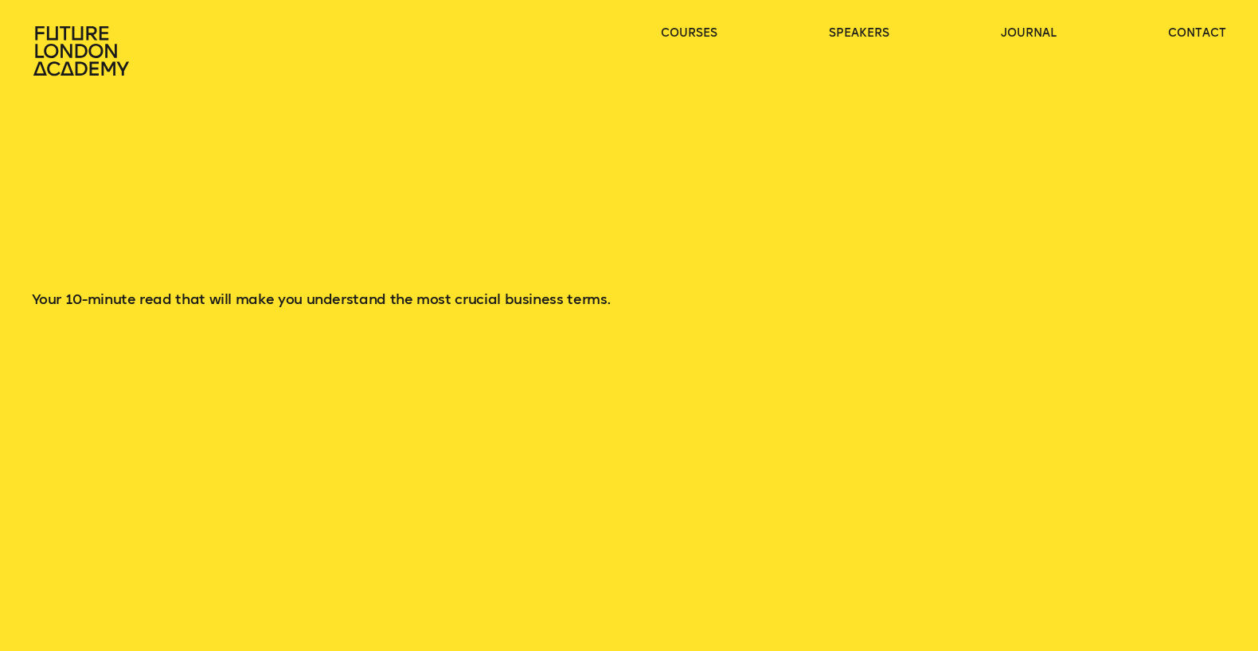
click at [262, 298] on p "Your 10-minute read that will make you understand the most crucial business ter…" at bounding box center [394, 299] width 724 height 19
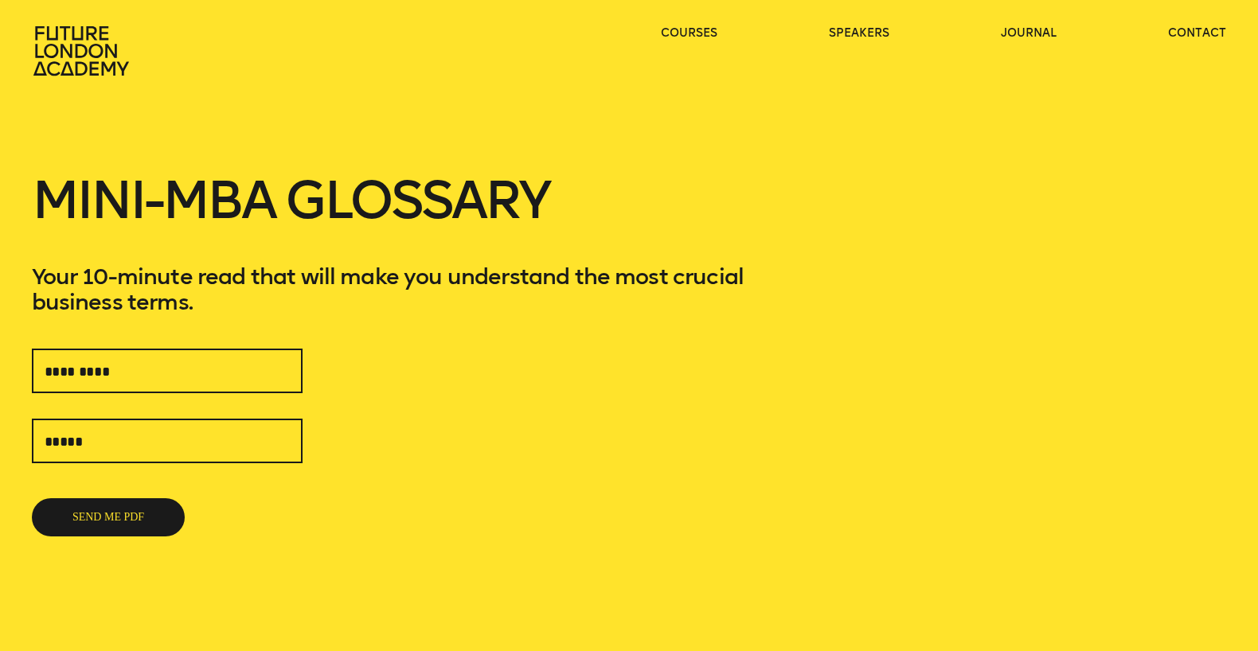
scroll to position [65, 0]
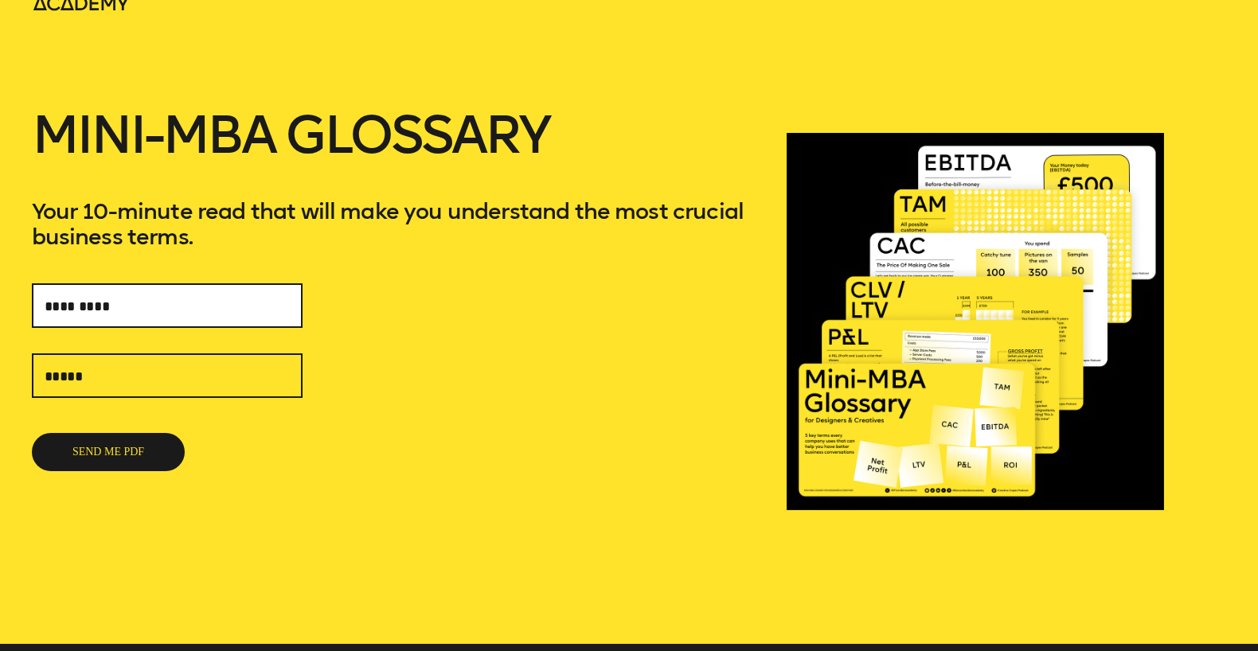
click at [160, 290] on input "text" at bounding box center [167, 305] width 271 height 45
type input "**********"
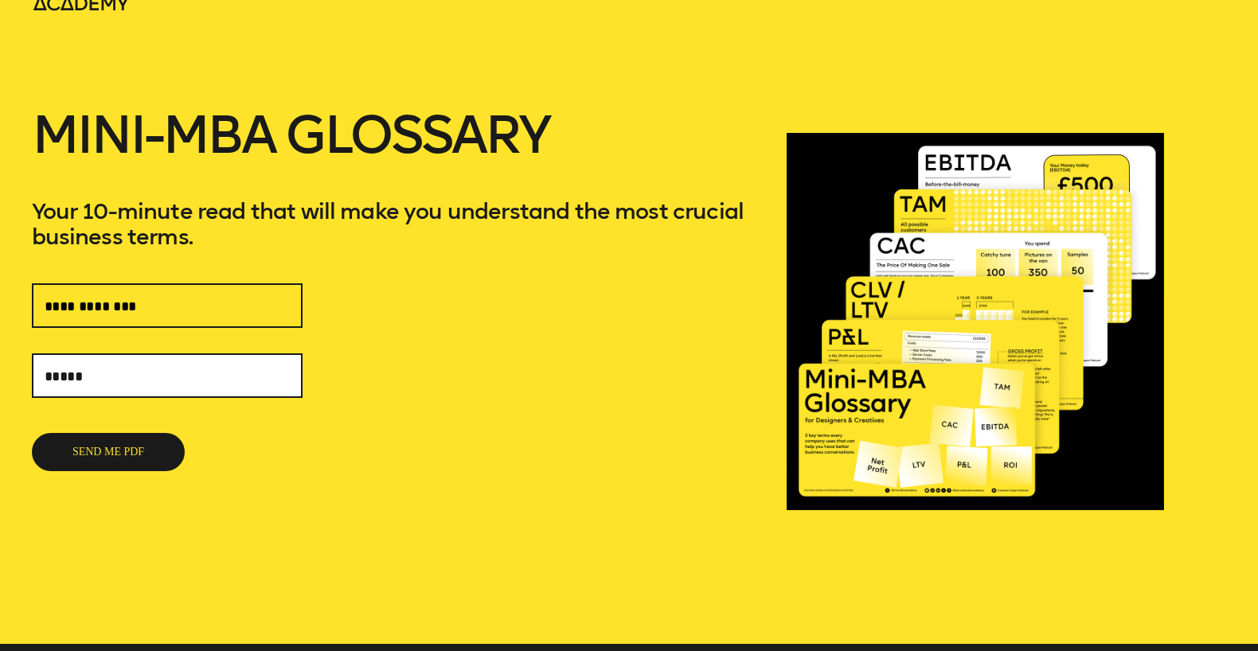
click at [115, 373] on input "text" at bounding box center [167, 375] width 271 height 45
type input "**********"
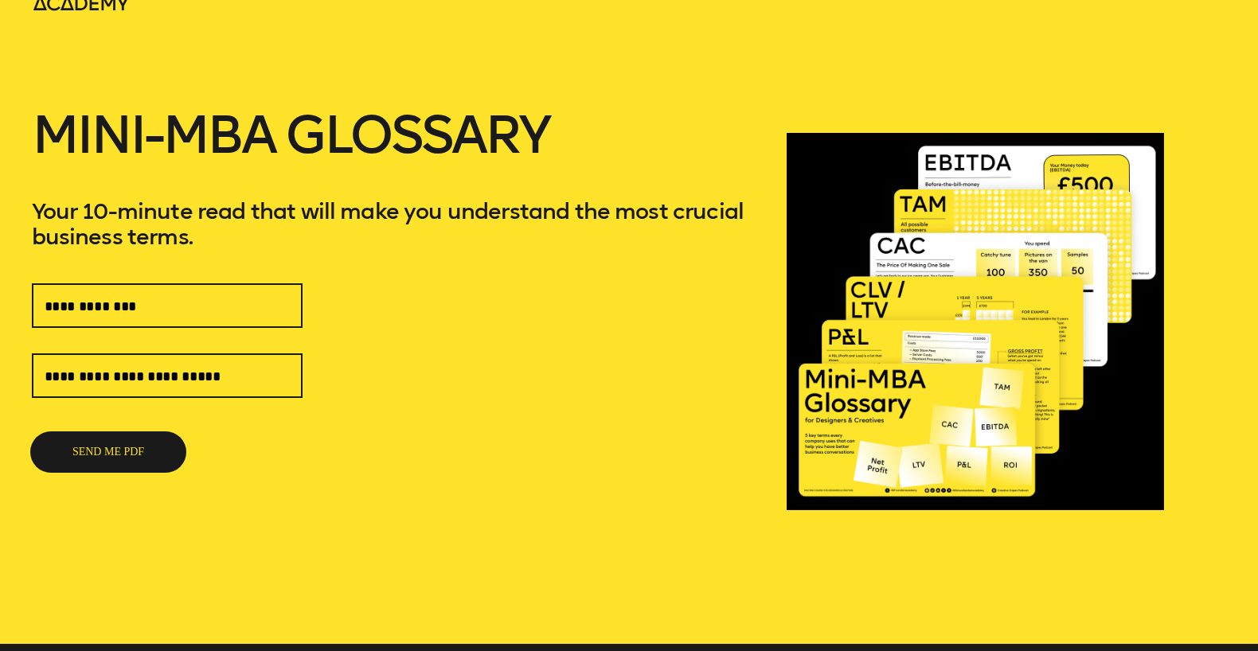
click at [139, 454] on button "SEND ME PDF" at bounding box center [108, 452] width 153 height 38
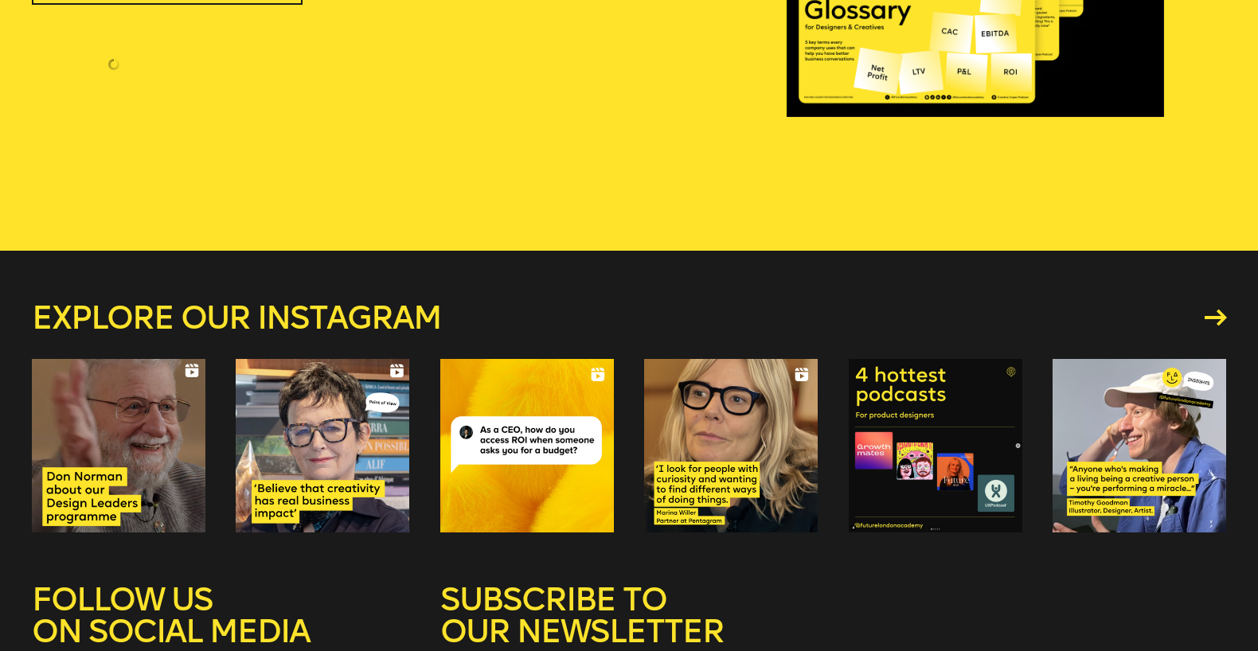
scroll to position [833, 0]
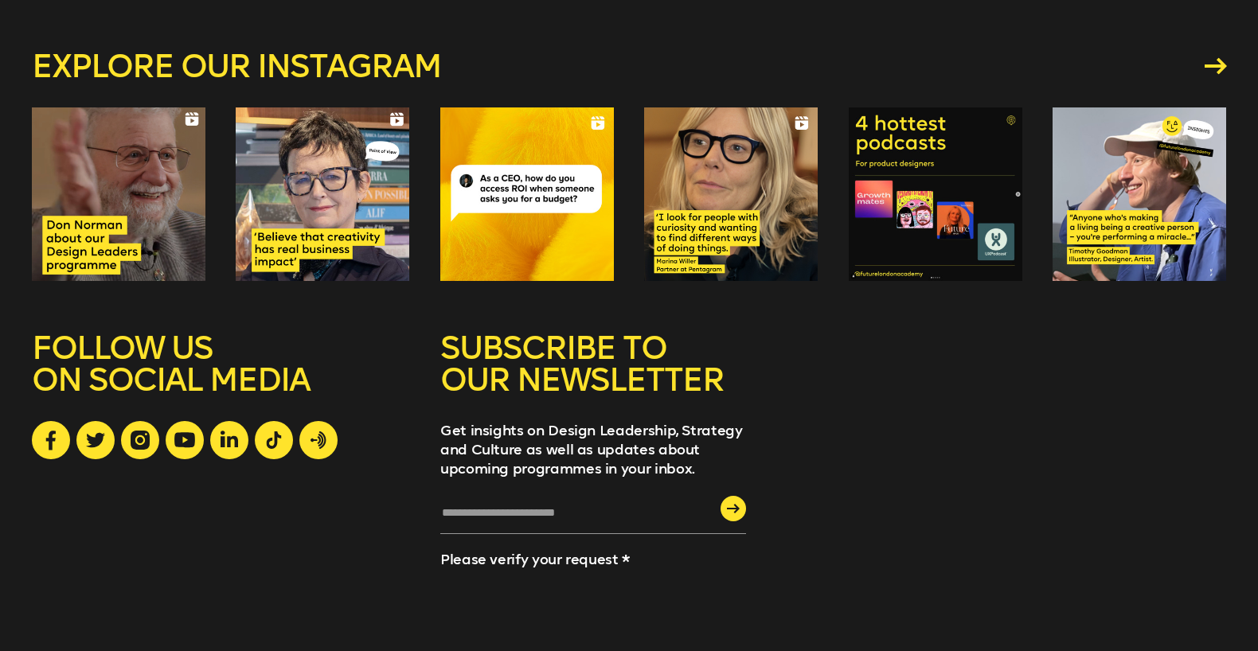
scroll to position [822, 0]
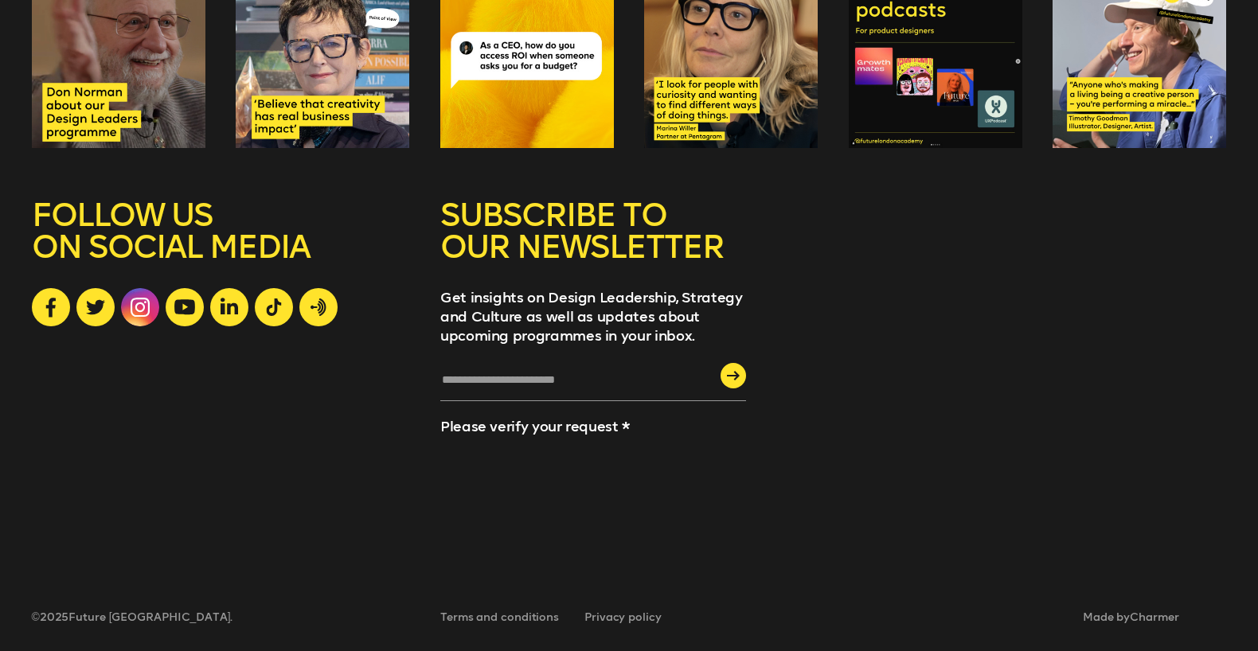
click at [150, 318] on link at bounding box center [140, 307] width 38 height 38
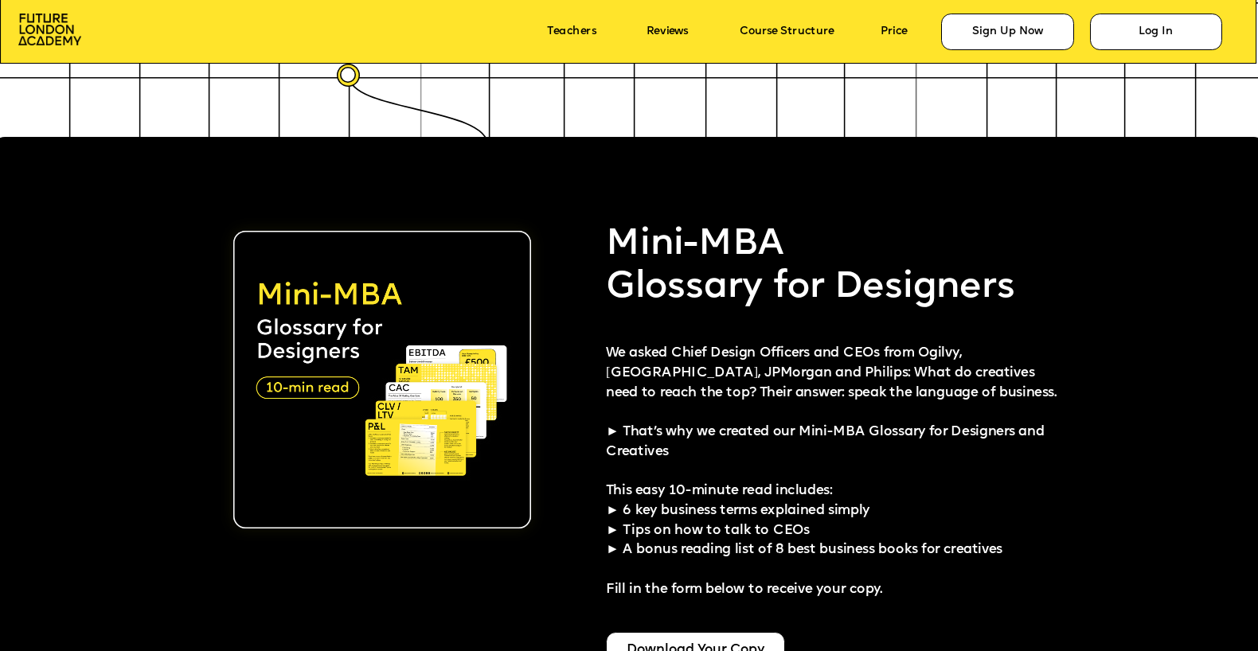
scroll to position [3027, 0]
